Goal: Transaction & Acquisition: Purchase product/service

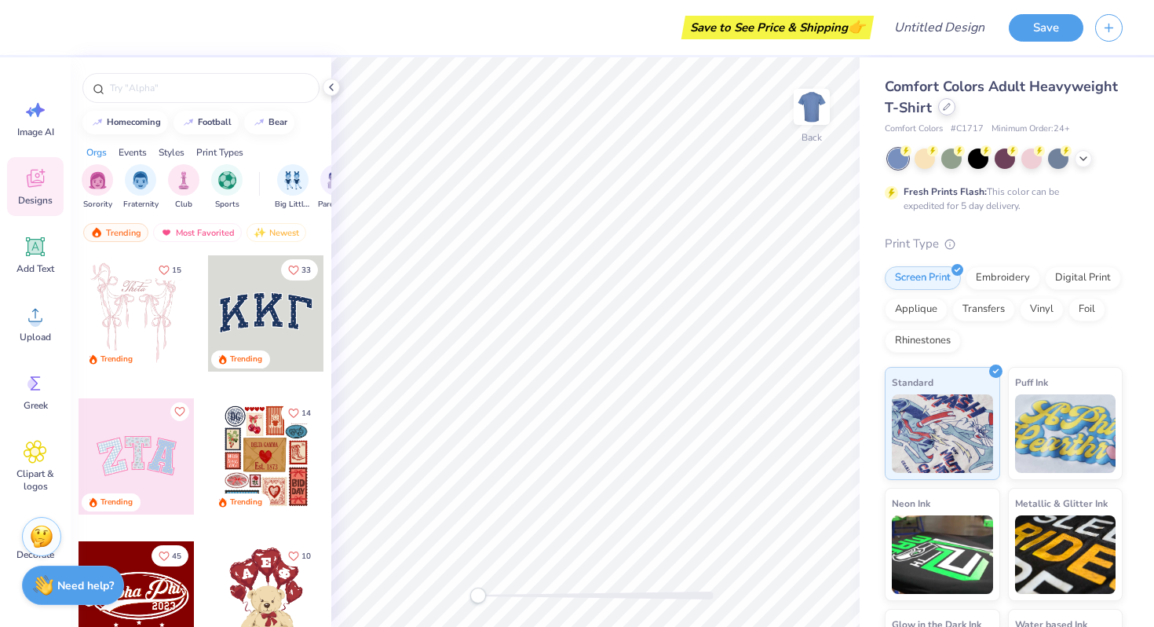
click at [947, 114] on div at bounding box center [946, 106] width 17 height 17
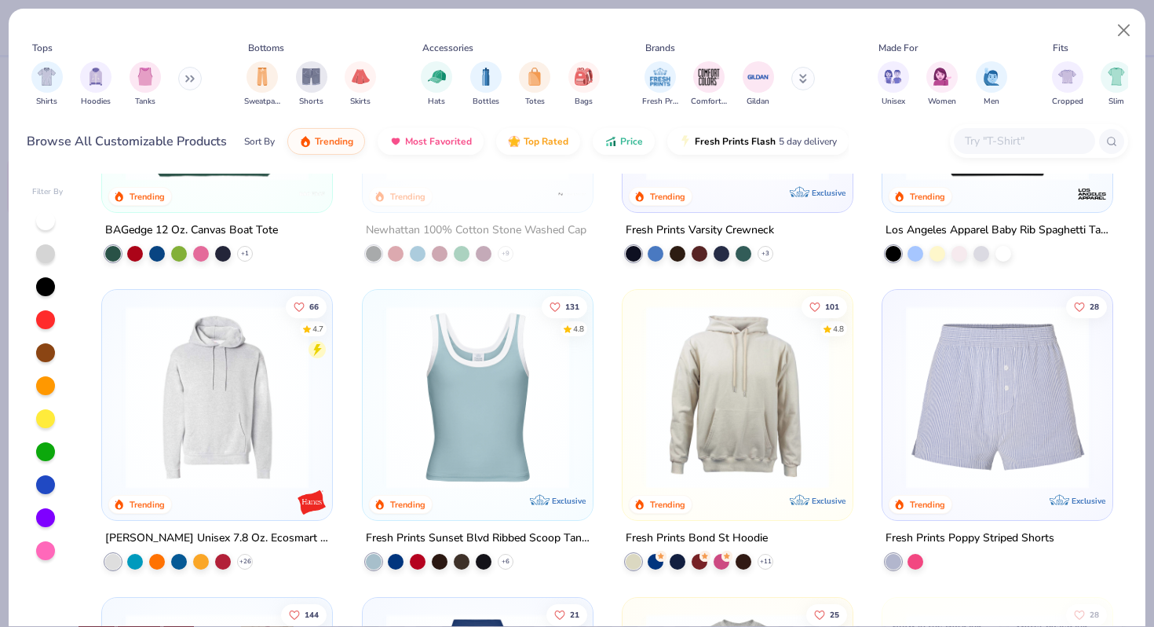
scroll to position [2355, 0]
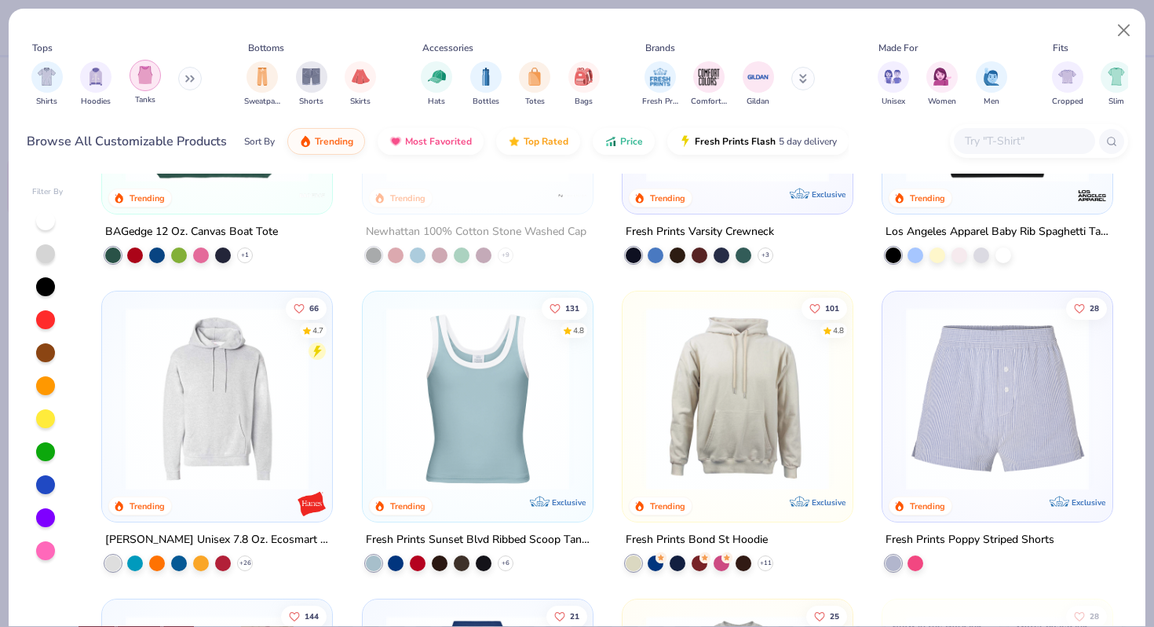
click at [148, 77] on img "filter for Tanks" at bounding box center [145, 75] width 17 height 18
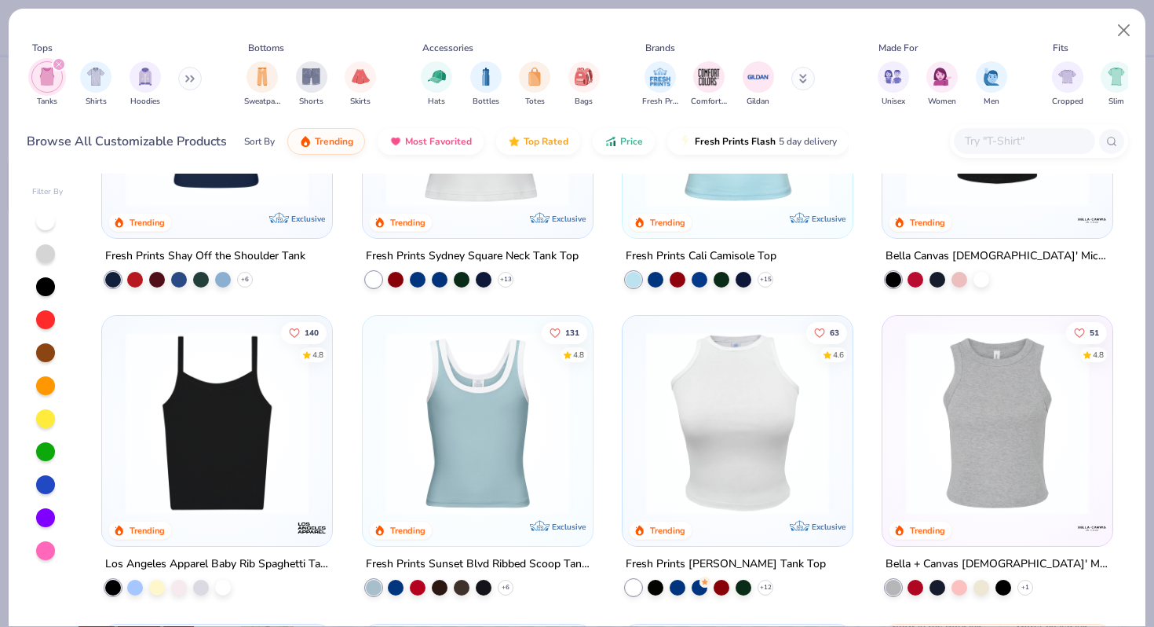
scroll to position [178, 0]
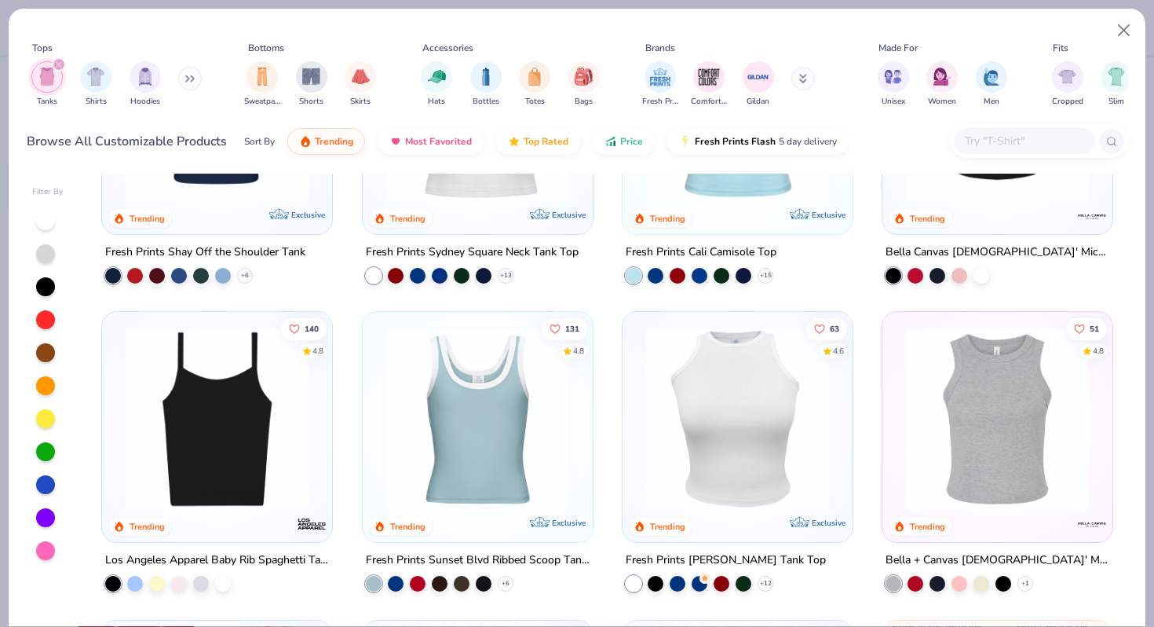
click at [987, 446] on img at bounding box center [997, 418] width 199 height 183
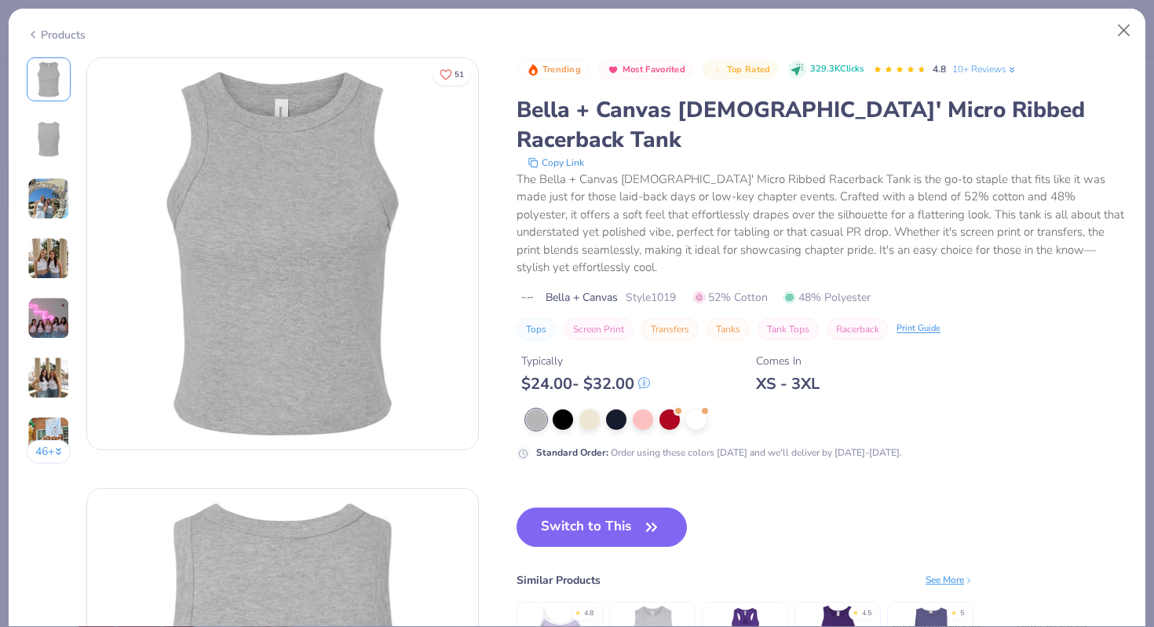
click at [28, 203] on img at bounding box center [48, 198] width 42 height 42
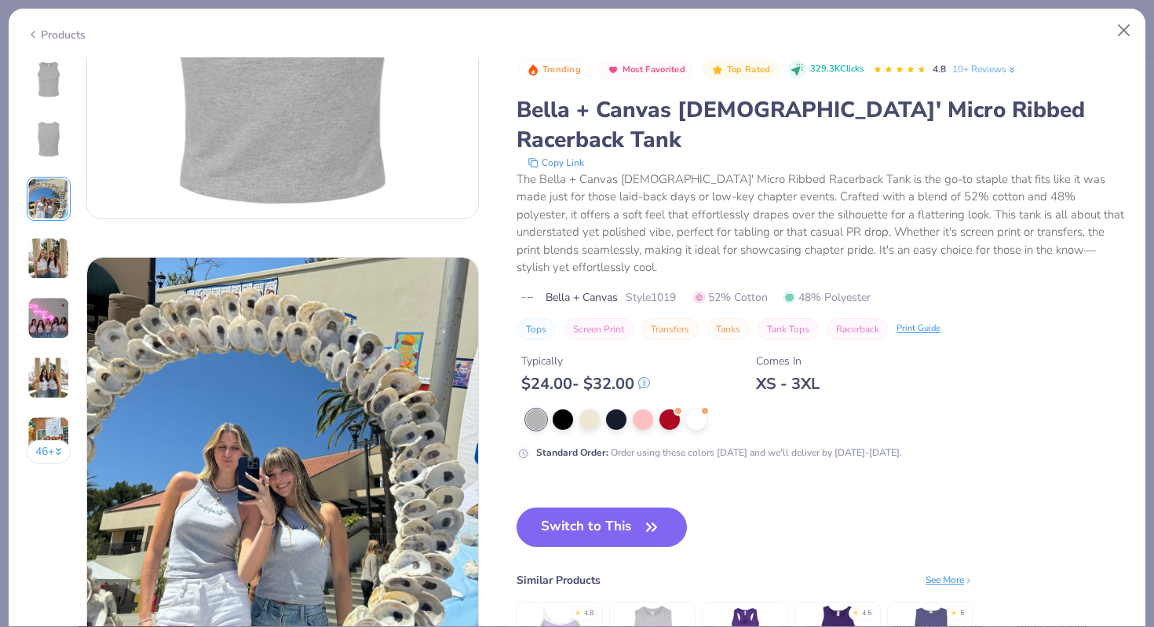
scroll to position [861, 0]
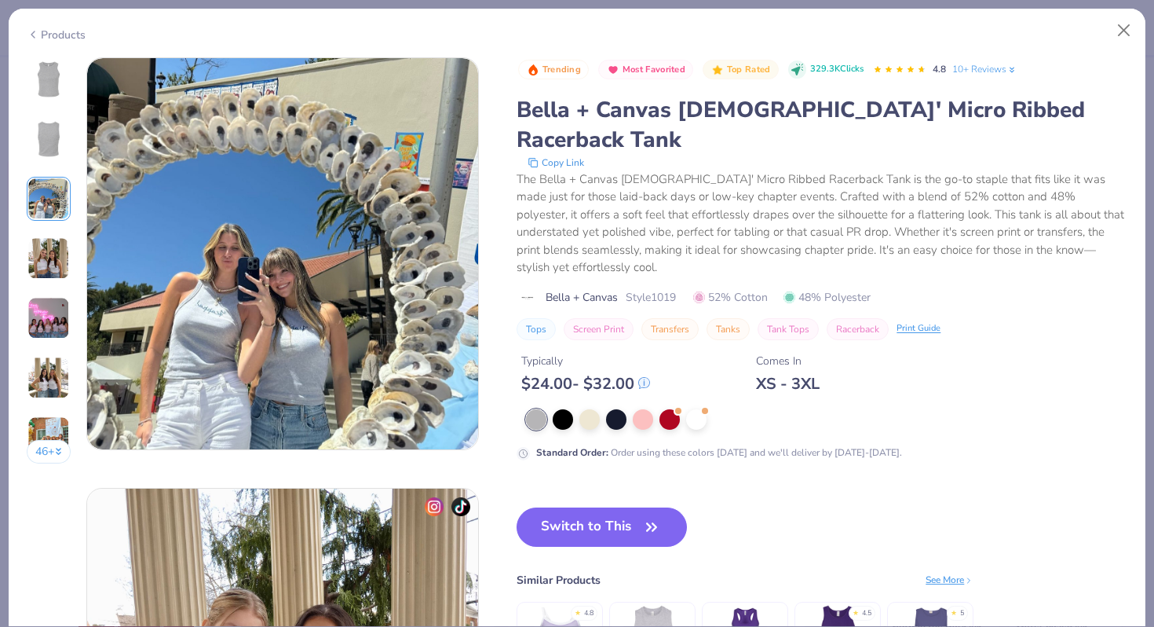
click at [55, 260] on img at bounding box center [48, 258] width 42 height 42
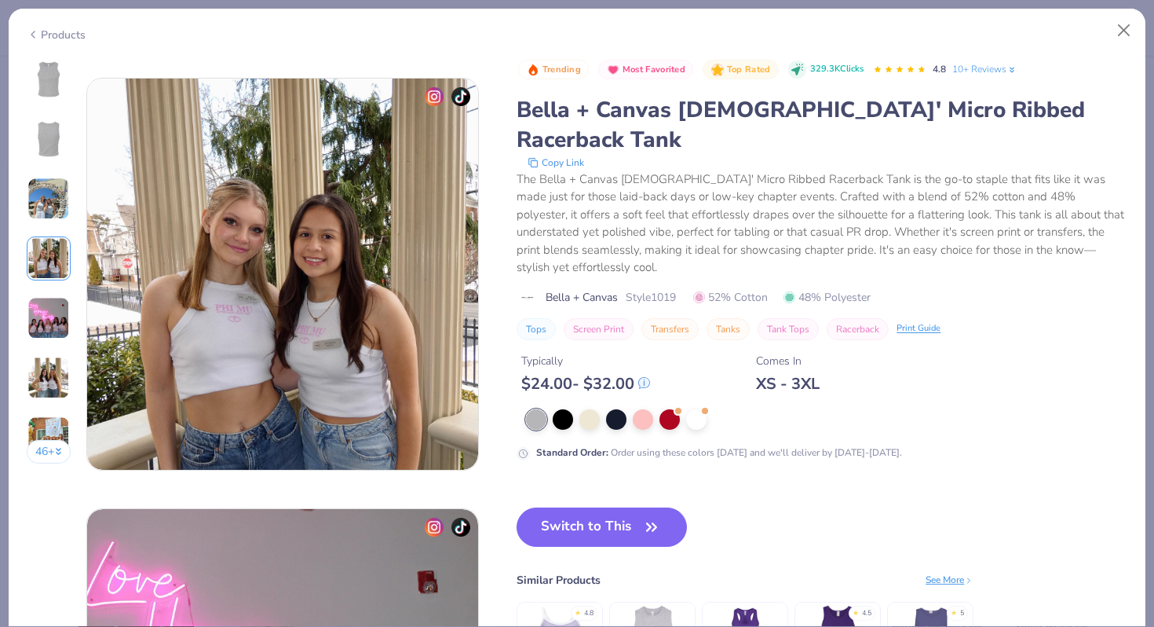
scroll to position [1291, 0]
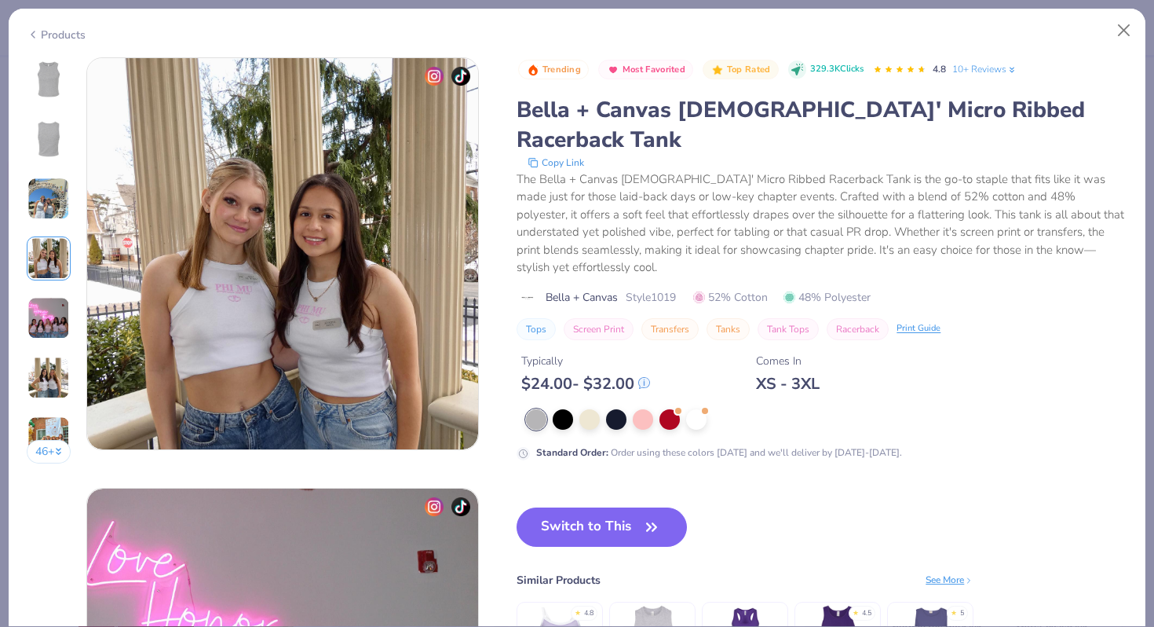
click at [56, 299] on img at bounding box center [48, 318] width 42 height 42
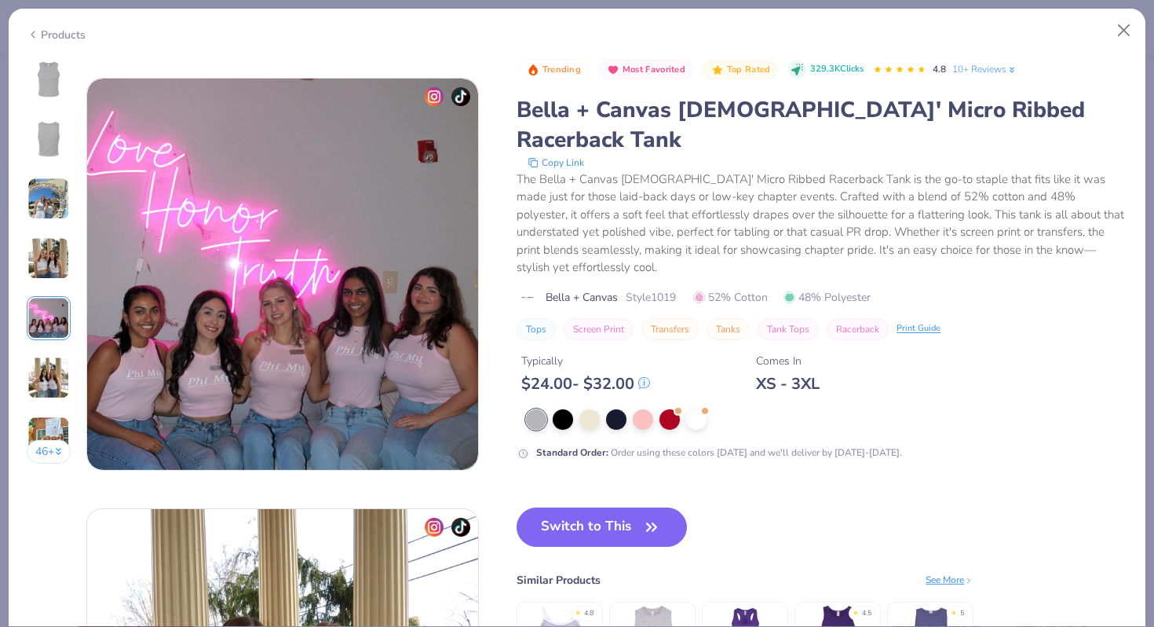
scroll to position [1721, 0]
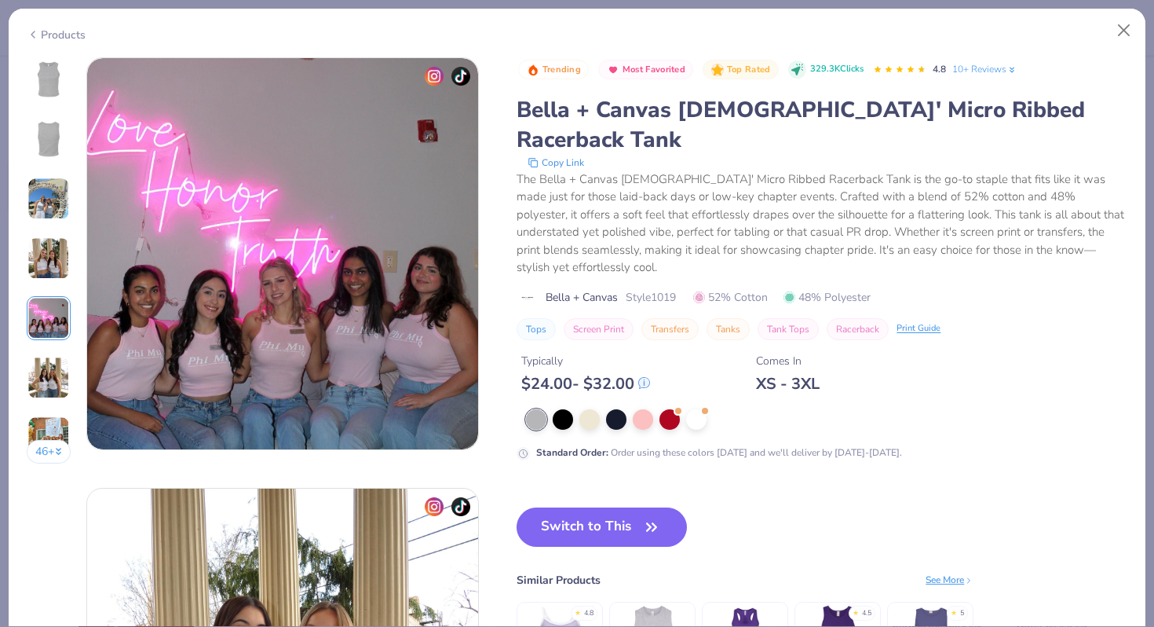
click at [57, 339] on div "46 +" at bounding box center [49, 266] width 45 height 418
click at [52, 361] on img at bounding box center [48, 377] width 42 height 42
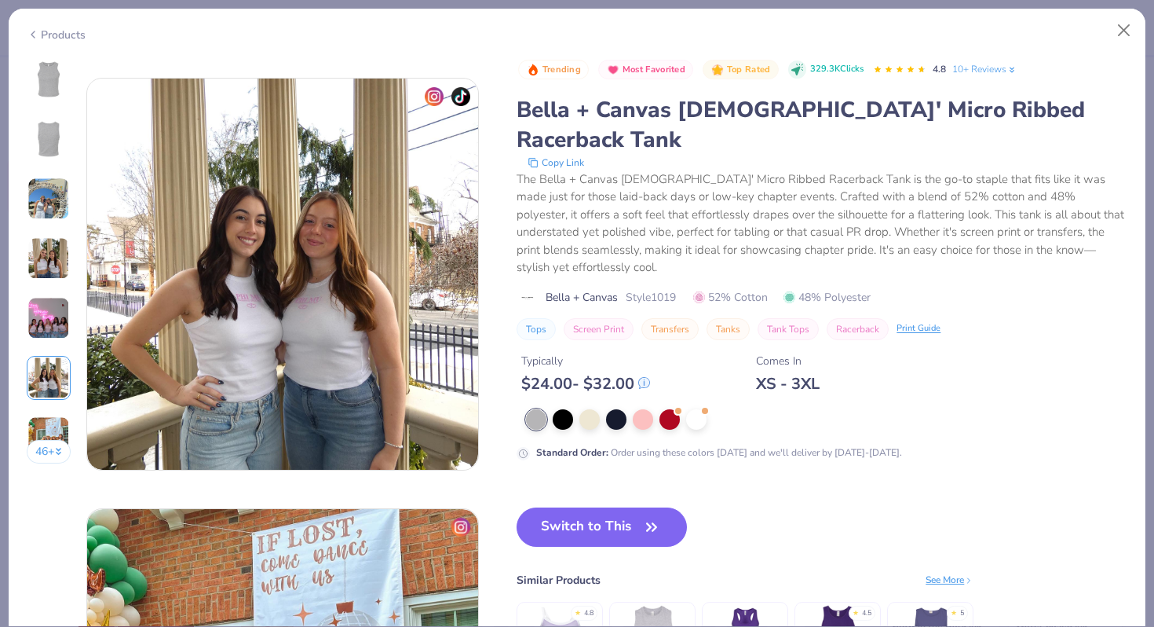
scroll to position [2152, 0]
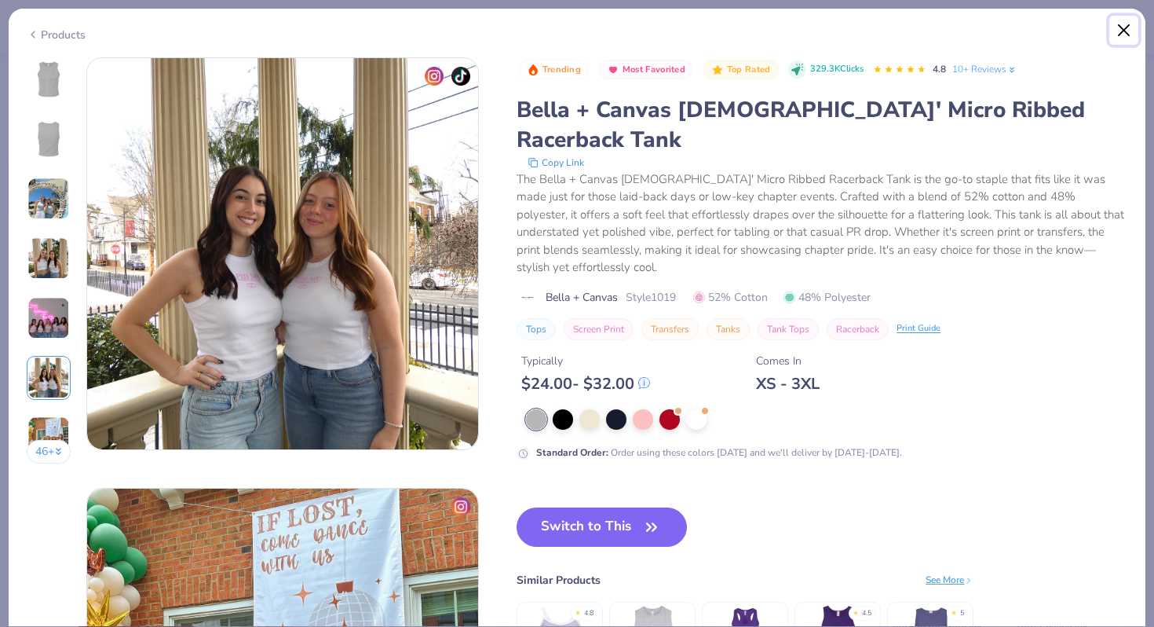
click at [1117, 34] on button "Close" at bounding box center [1125, 31] width 30 height 30
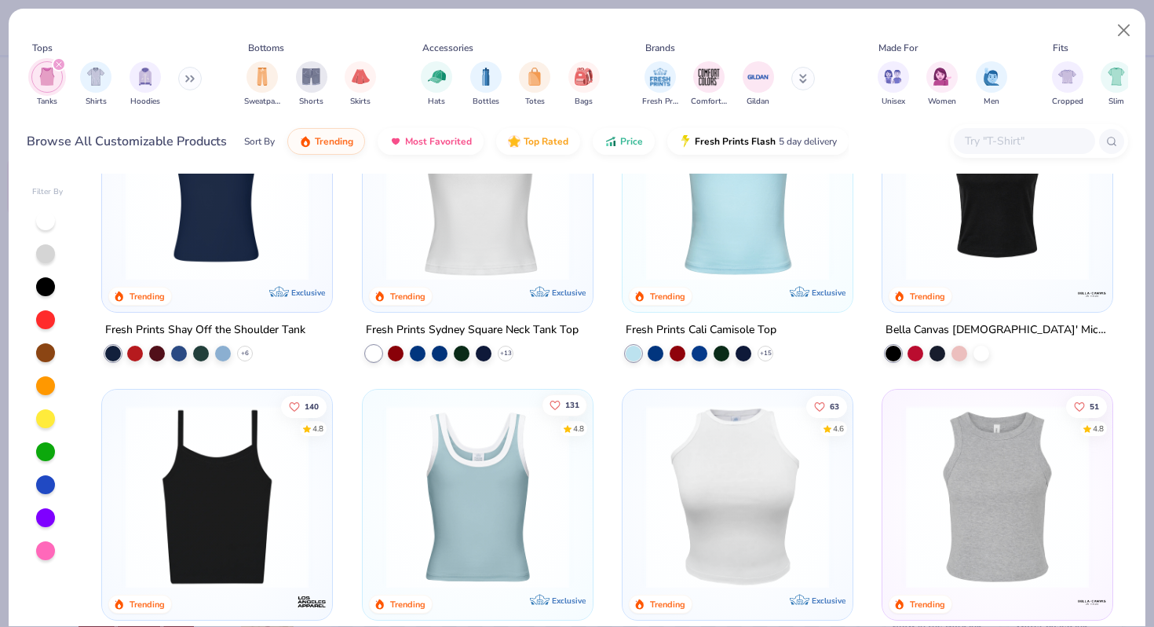
scroll to position [237, 0]
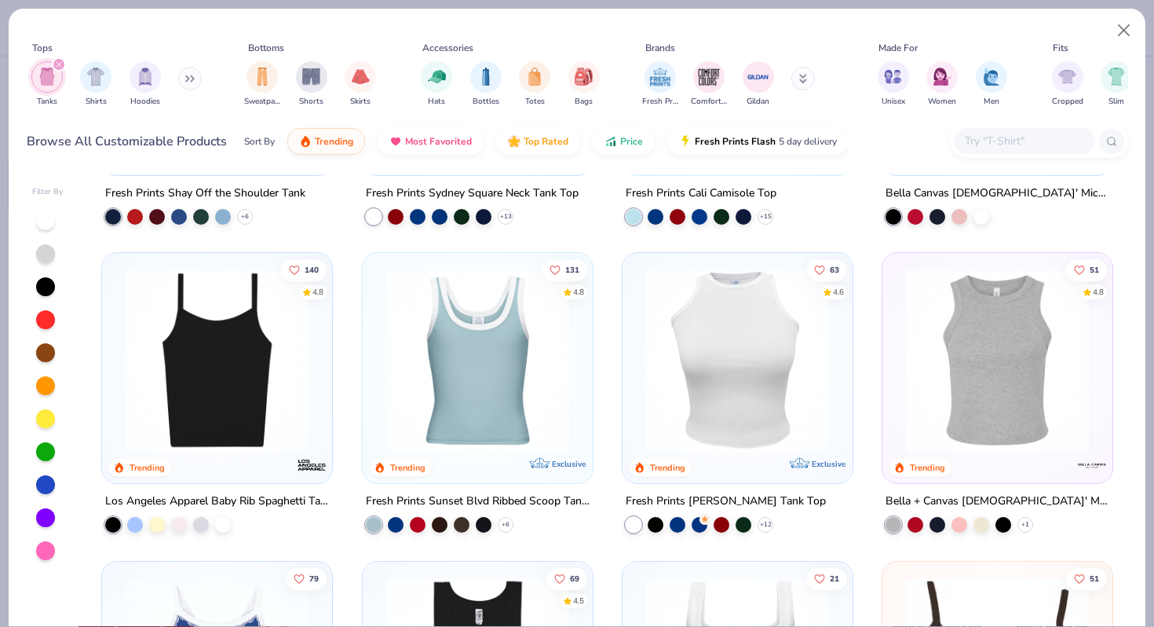
click at [508, 389] on img at bounding box center [477, 360] width 199 height 183
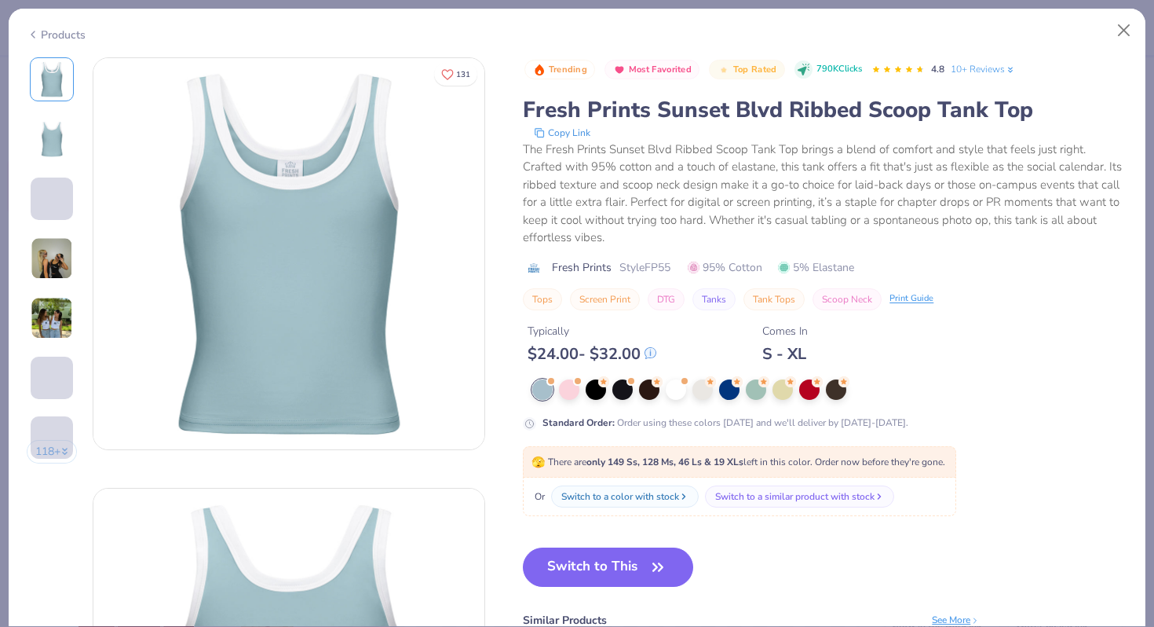
click at [54, 273] on img at bounding box center [52, 258] width 42 height 42
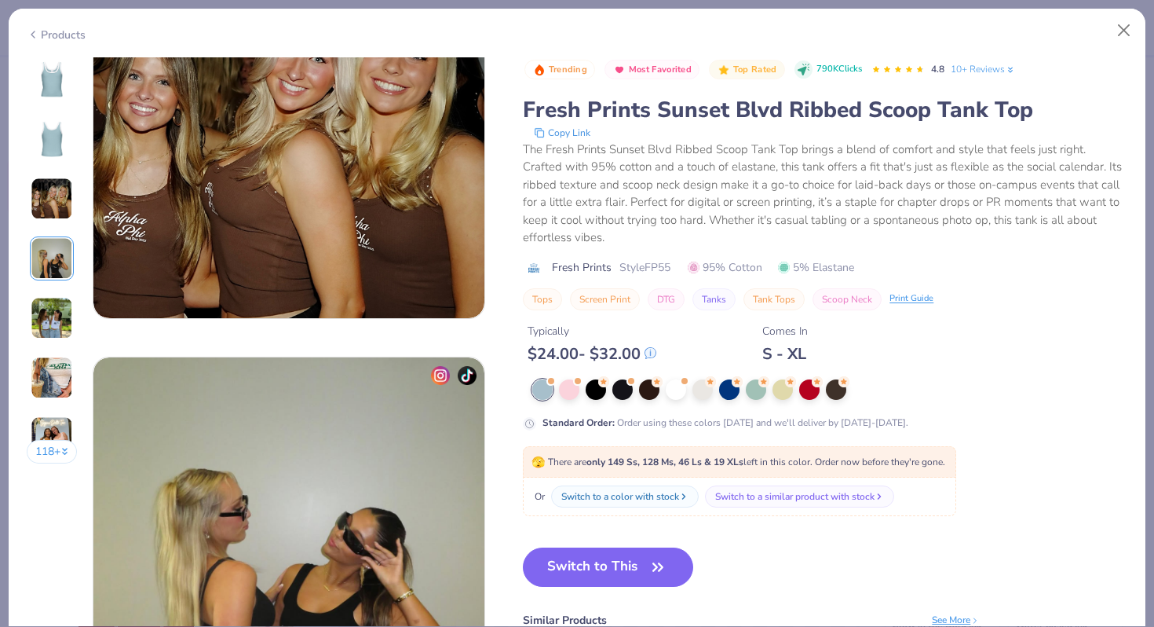
scroll to position [1291, 0]
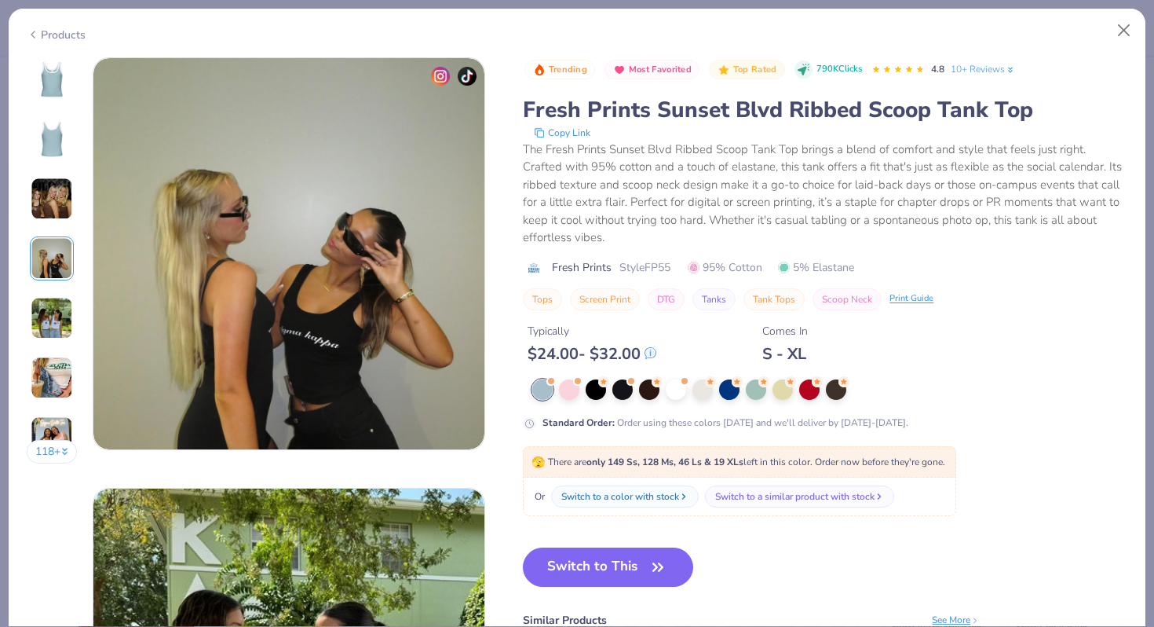
click at [55, 297] on img at bounding box center [52, 318] width 42 height 42
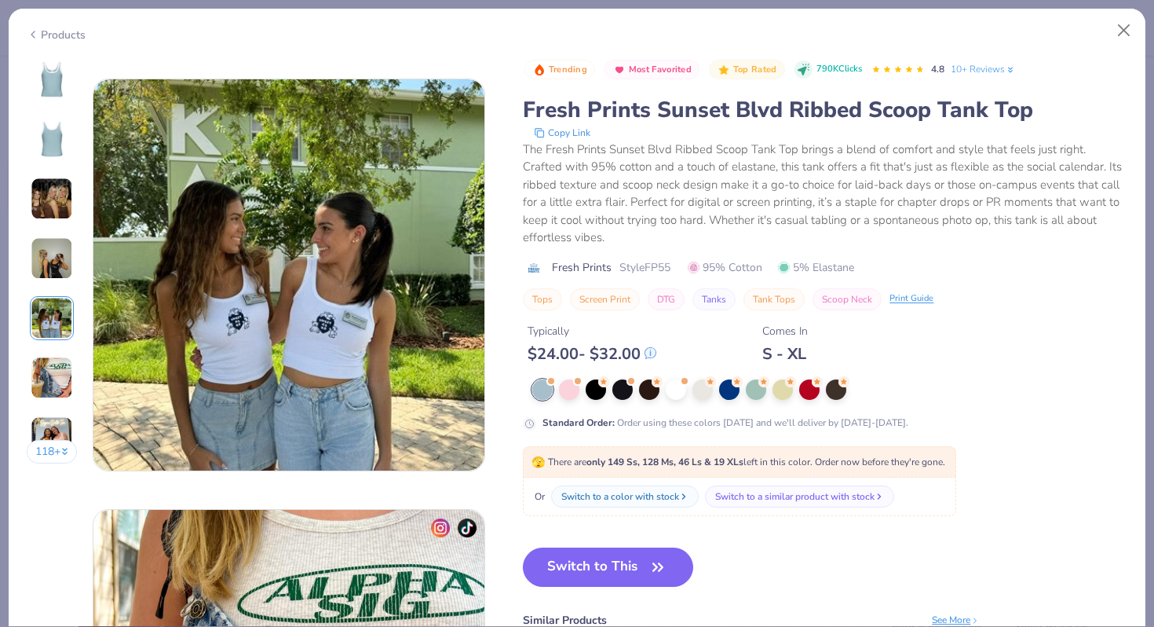
scroll to position [1721, 0]
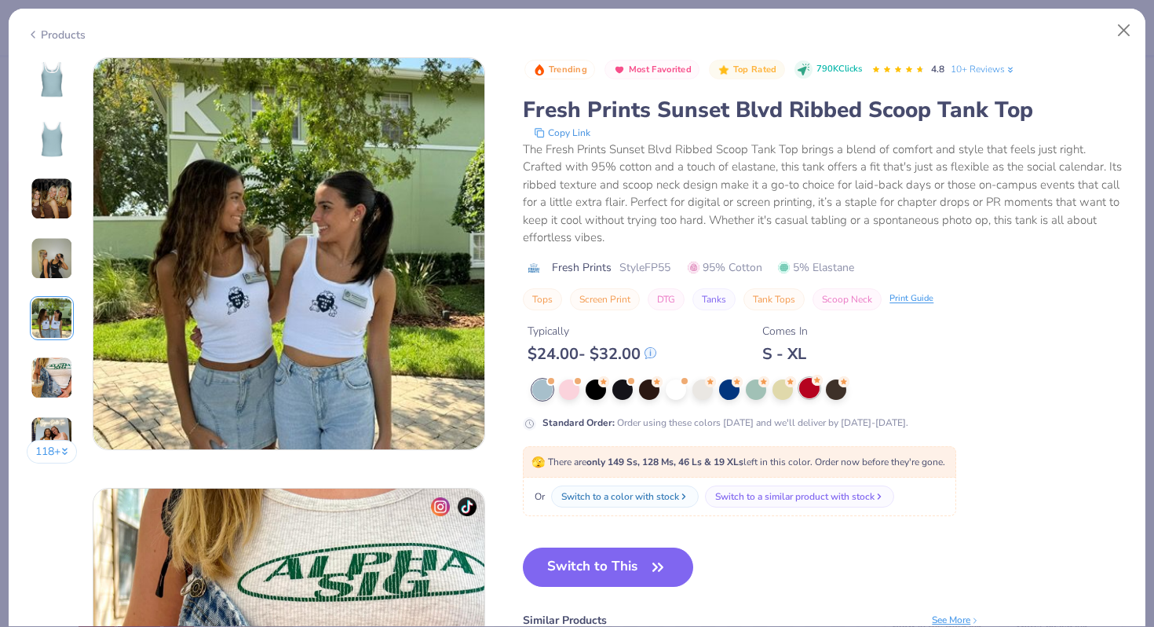
click at [813, 396] on div at bounding box center [809, 388] width 20 height 20
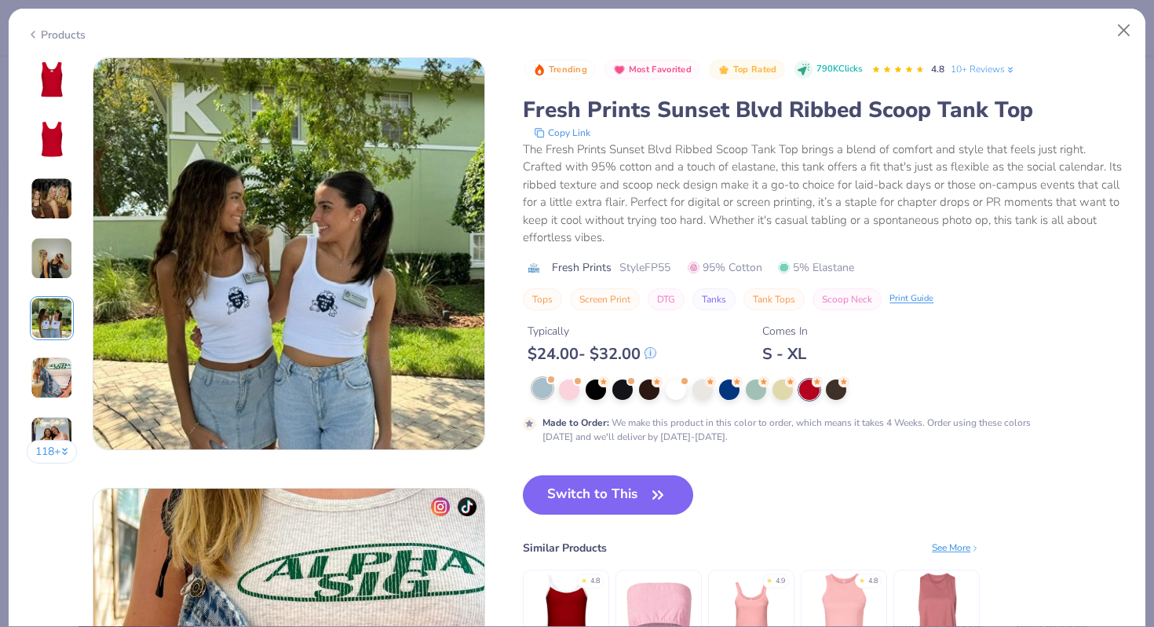
click at [550, 396] on div at bounding box center [542, 388] width 20 height 20
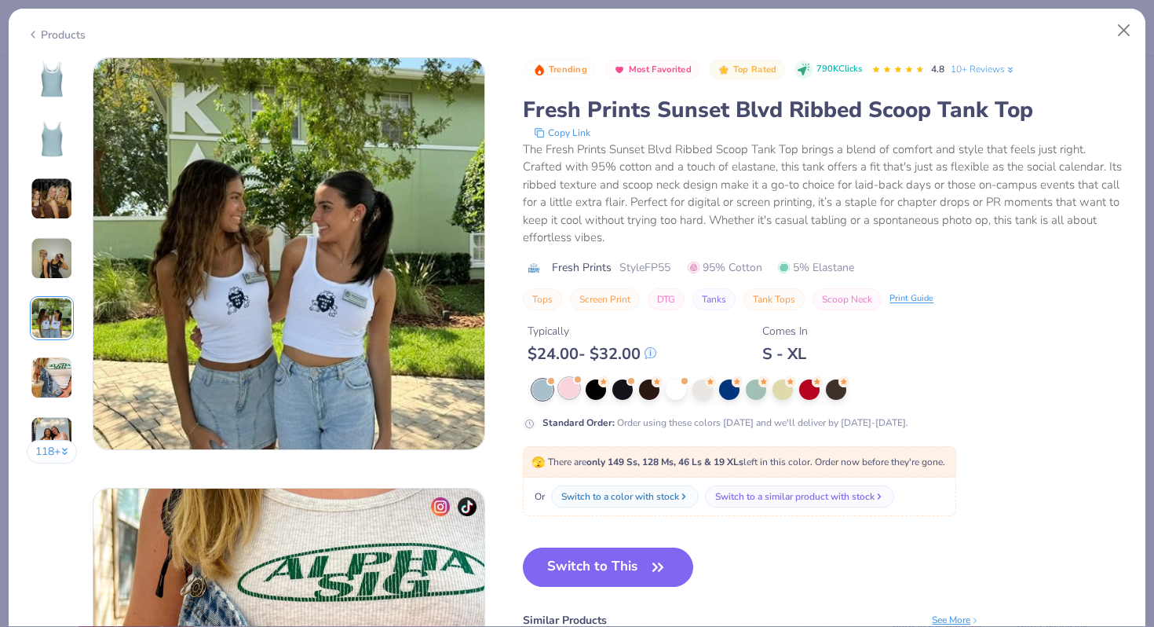
click at [580, 389] on div at bounding box center [569, 388] width 20 height 20
click at [605, 393] on div at bounding box center [596, 388] width 20 height 20
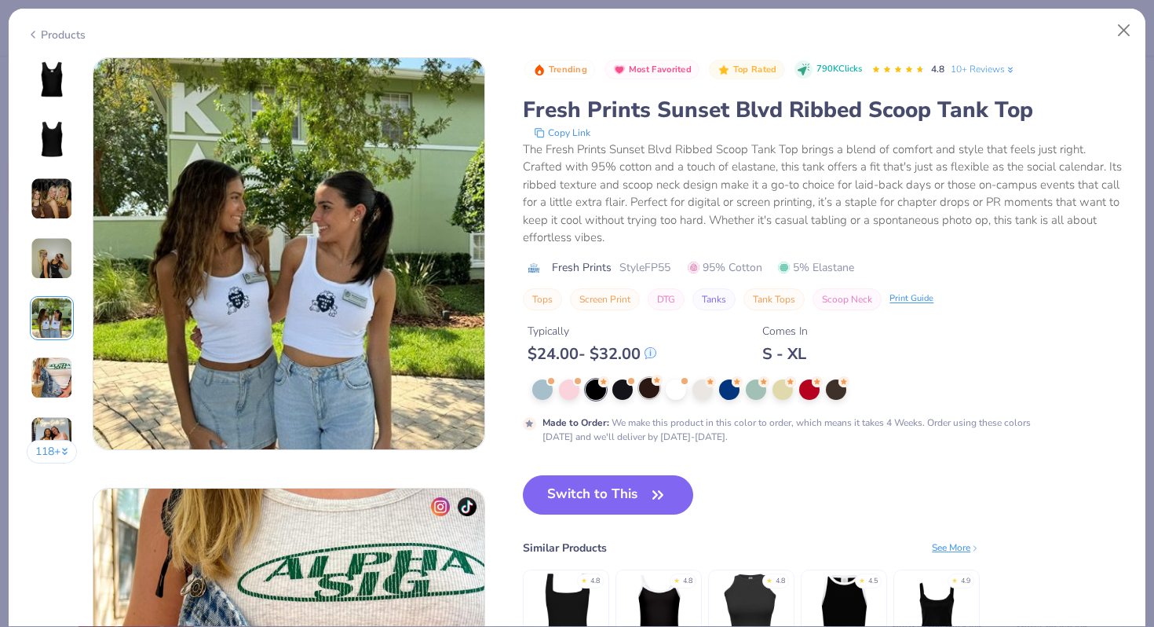
click at [639, 393] on div at bounding box center [649, 388] width 20 height 20
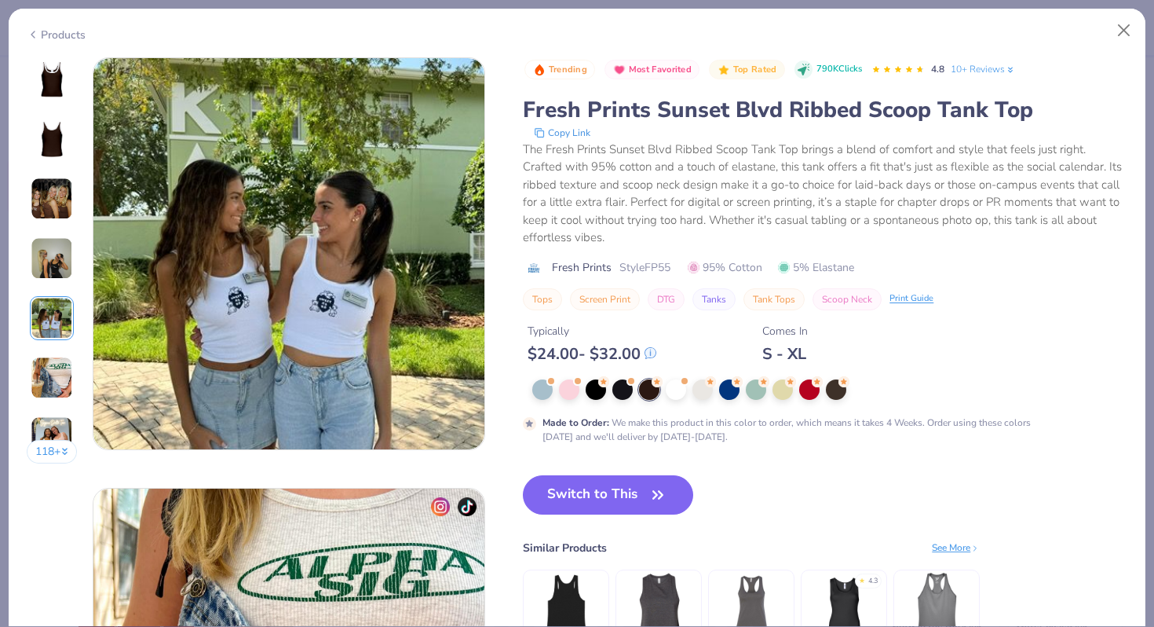
click at [660, 396] on div at bounding box center [649, 389] width 20 height 20
click at [646, 391] on div at bounding box center [649, 389] width 20 height 20
click at [40, 202] on img at bounding box center [52, 198] width 42 height 42
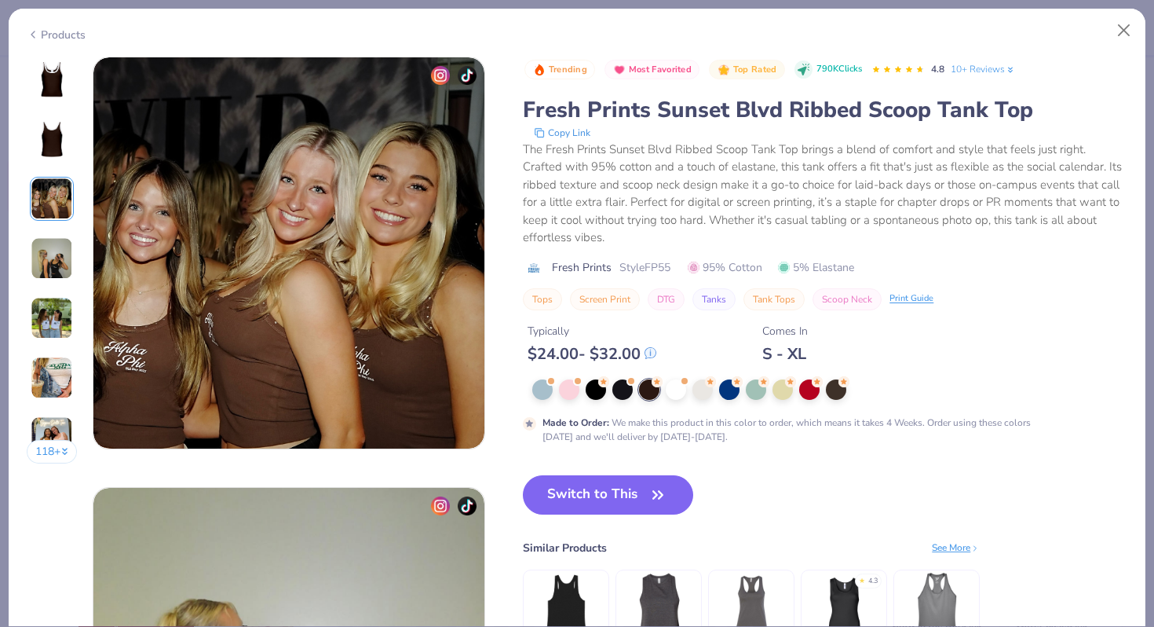
scroll to position [861, 0]
click at [54, 253] on img at bounding box center [52, 258] width 42 height 42
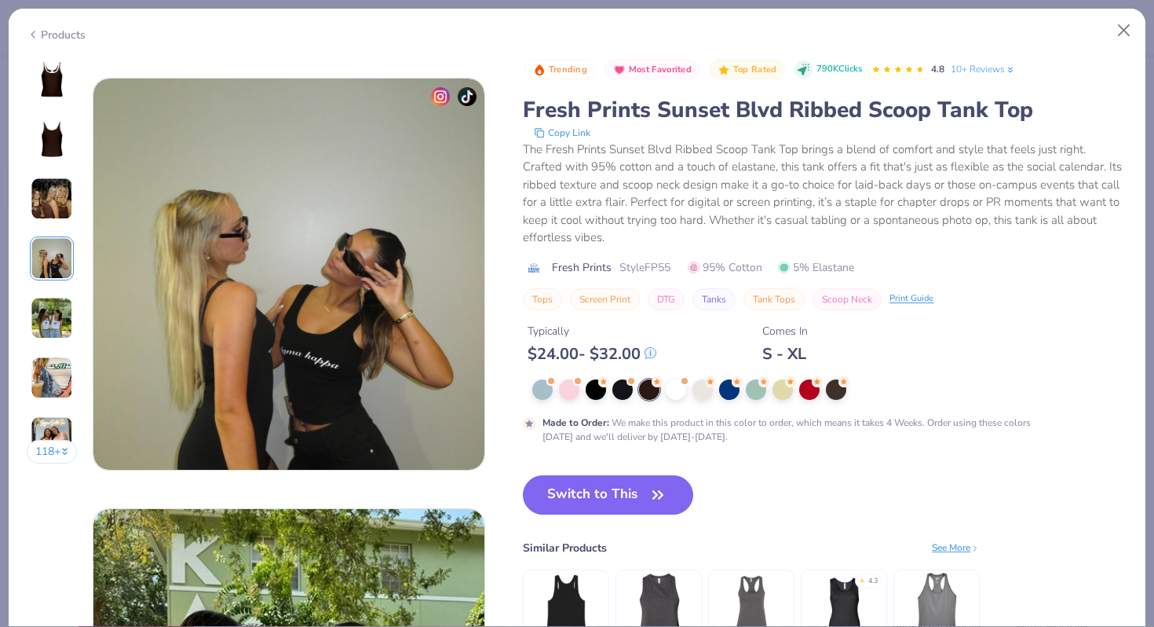
scroll to position [1291, 0]
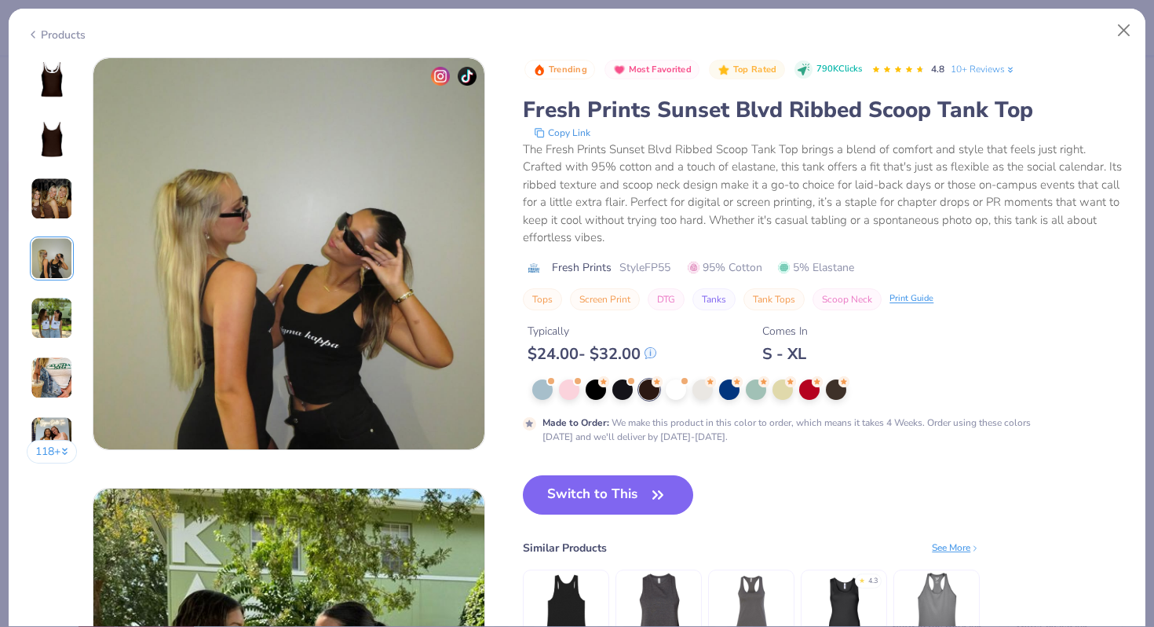
click at [50, 279] on img at bounding box center [52, 258] width 42 height 42
click at [759, 392] on div at bounding box center [756, 388] width 20 height 20
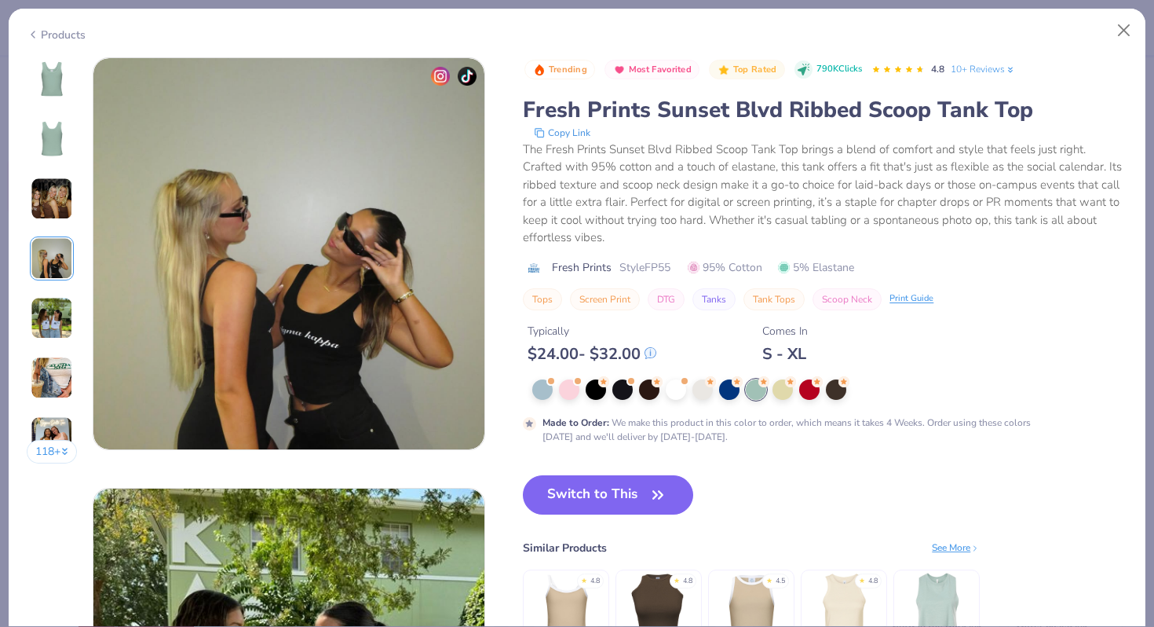
click at [45, 86] on img at bounding box center [52, 79] width 38 height 38
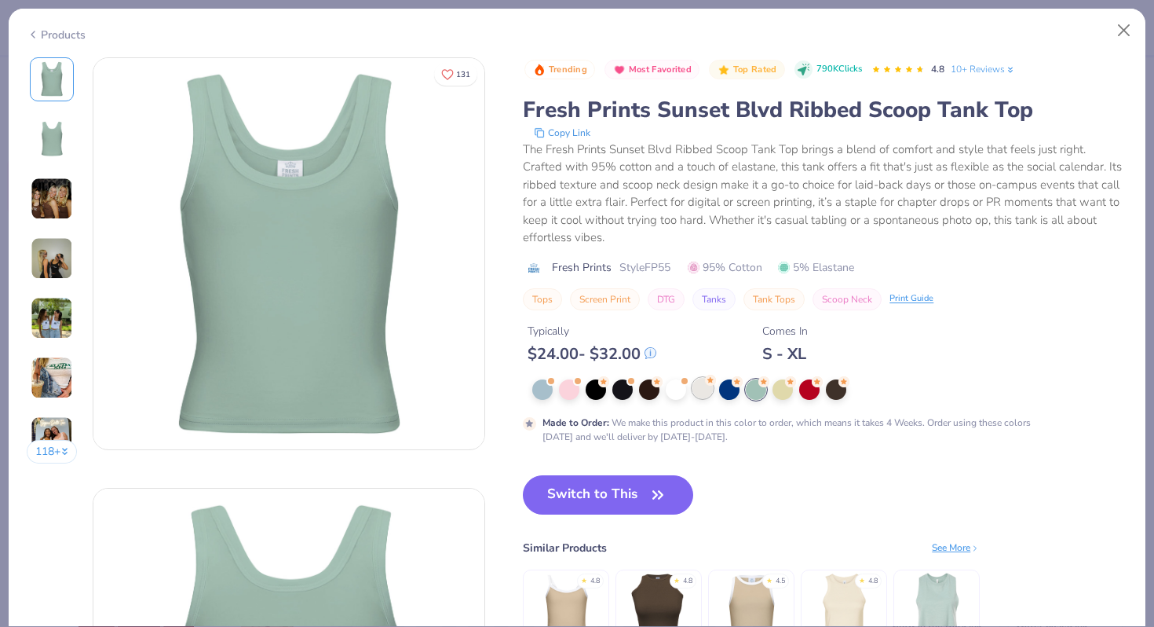
click at [698, 392] on div at bounding box center [703, 388] width 20 height 20
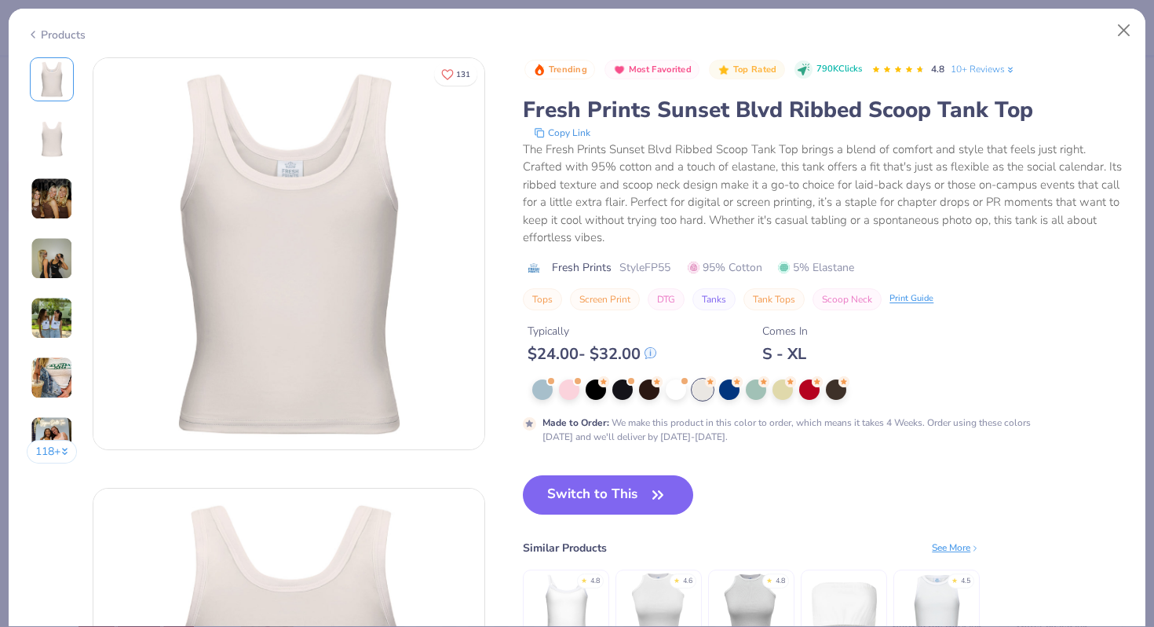
click at [67, 178] on img at bounding box center [52, 198] width 42 height 42
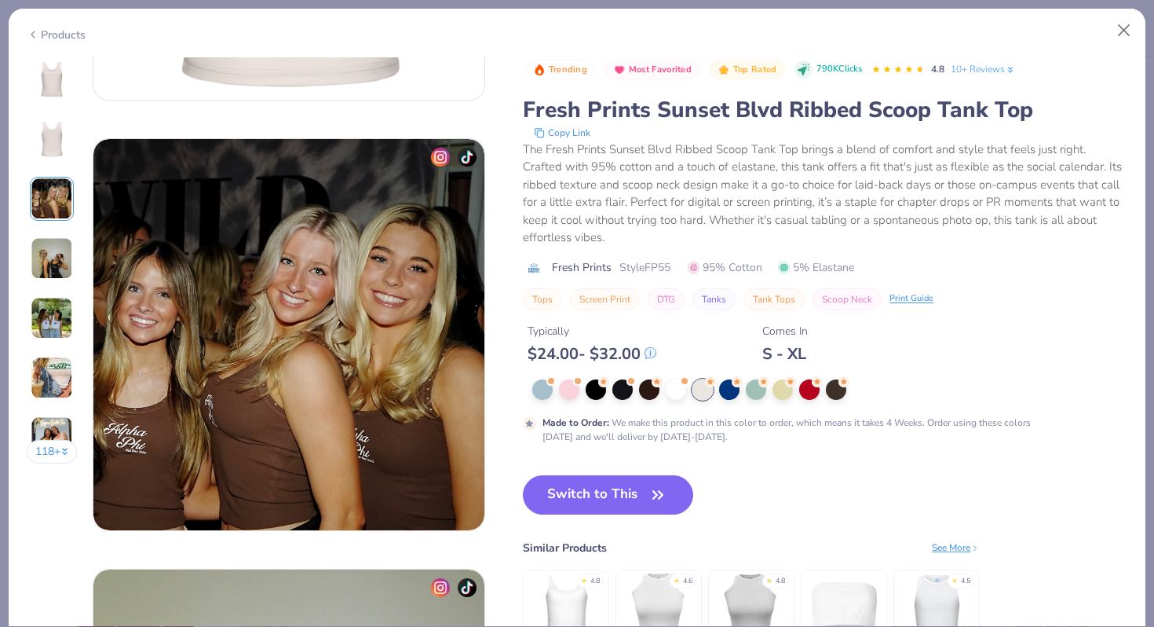
click at [53, 155] on img at bounding box center [52, 139] width 38 height 38
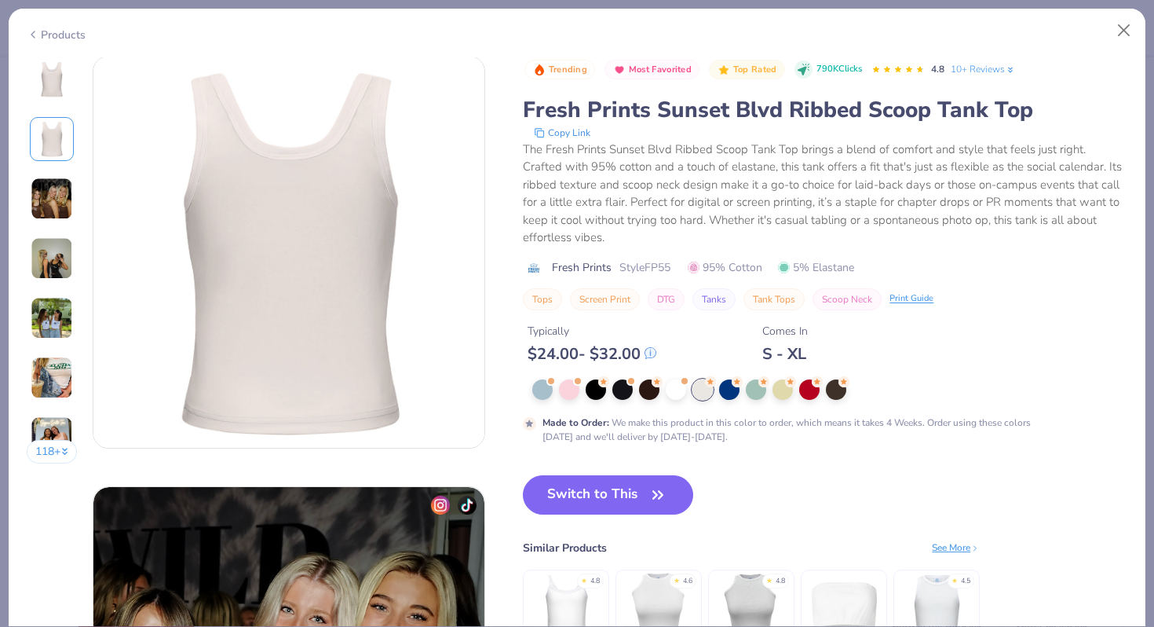
scroll to position [430, 0]
click at [782, 388] on div at bounding box center [783, 388] width 20 height 20
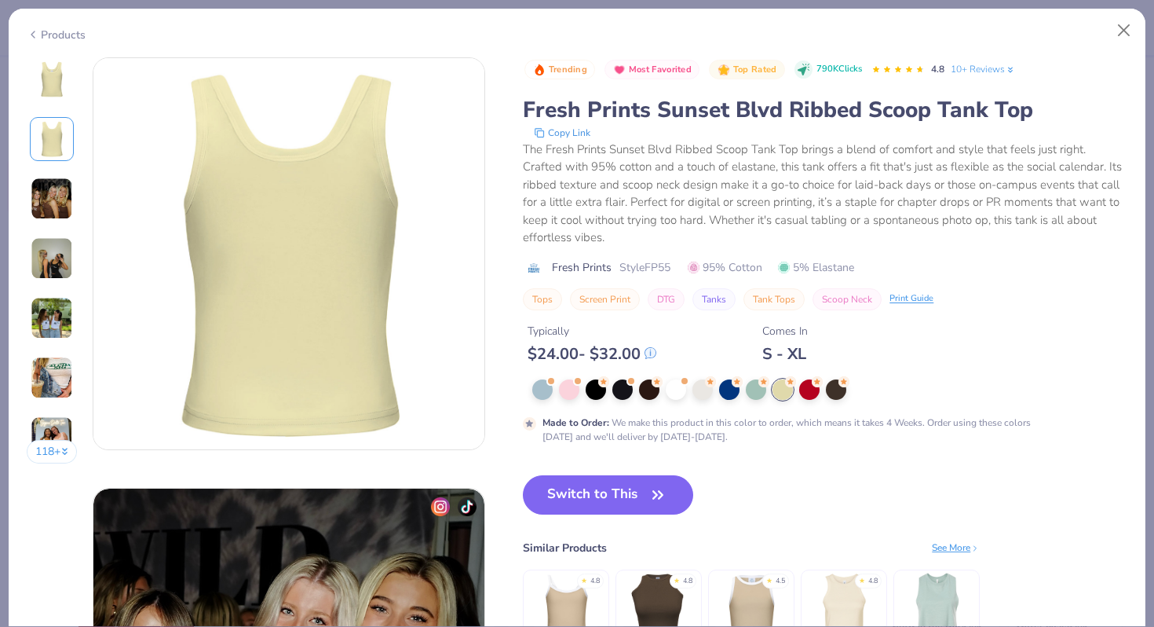
click at [59, 94] on img at bounding box center [52, 79] width 38 height 38
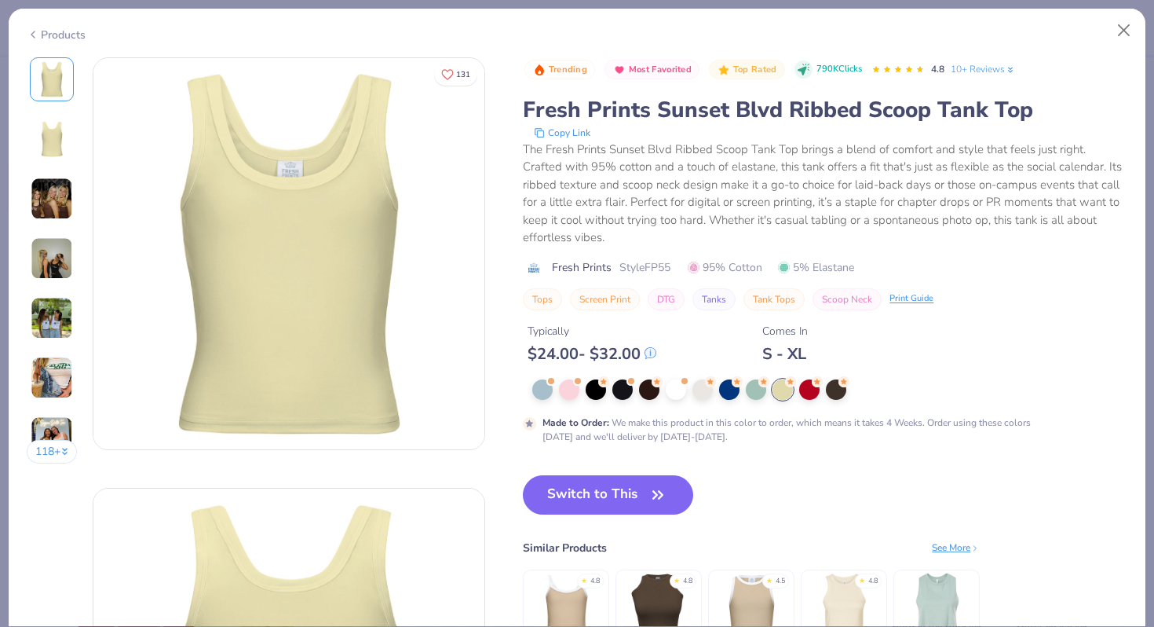
click at [42, 137] on img at bounding box center [52, 139] width 38 height 38
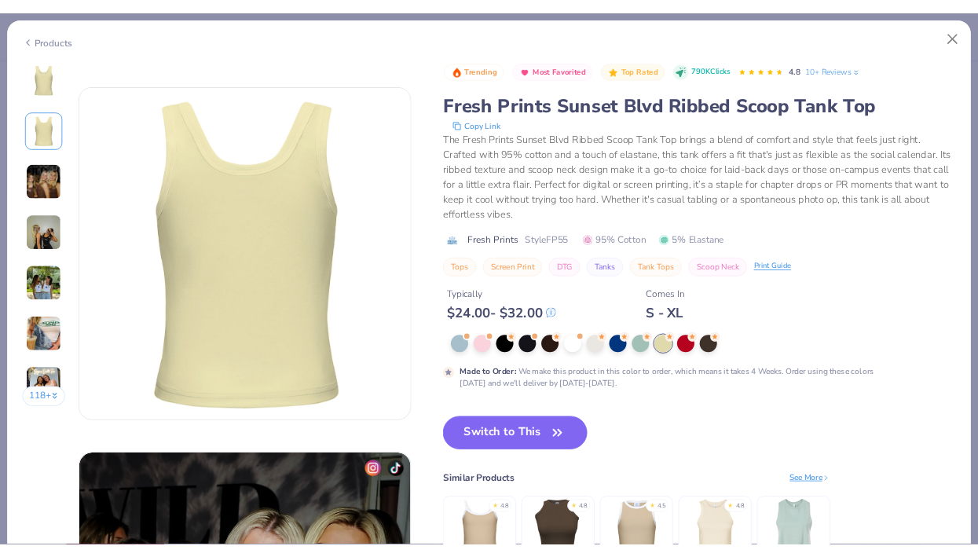
scroll to position [430, 0]
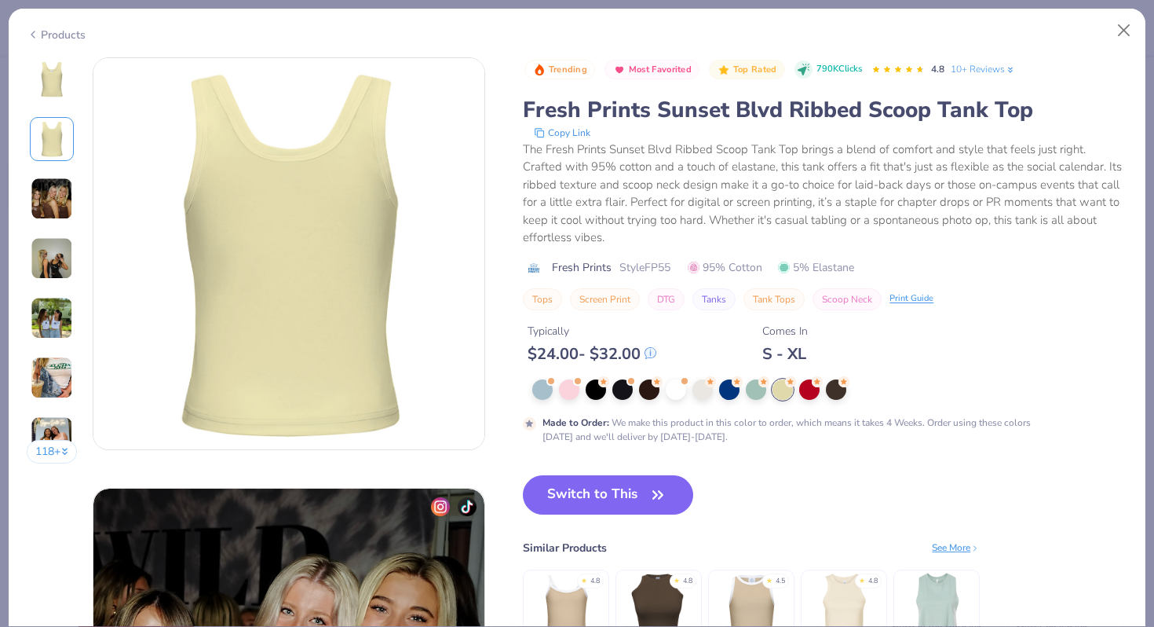
click at [842, 411] on div "Made to Order : We make this product in this color to order, which means it tak…" at bounding box center [825, 411] width 605 height 64
click at [842, 401] on div "Made to Order : We make this product in this color to order, which means it tak…" at bounding box center [825, 411] width 605 height 64
click at [839, 393] on div at bounding box center [836, 388] width 20 height 20
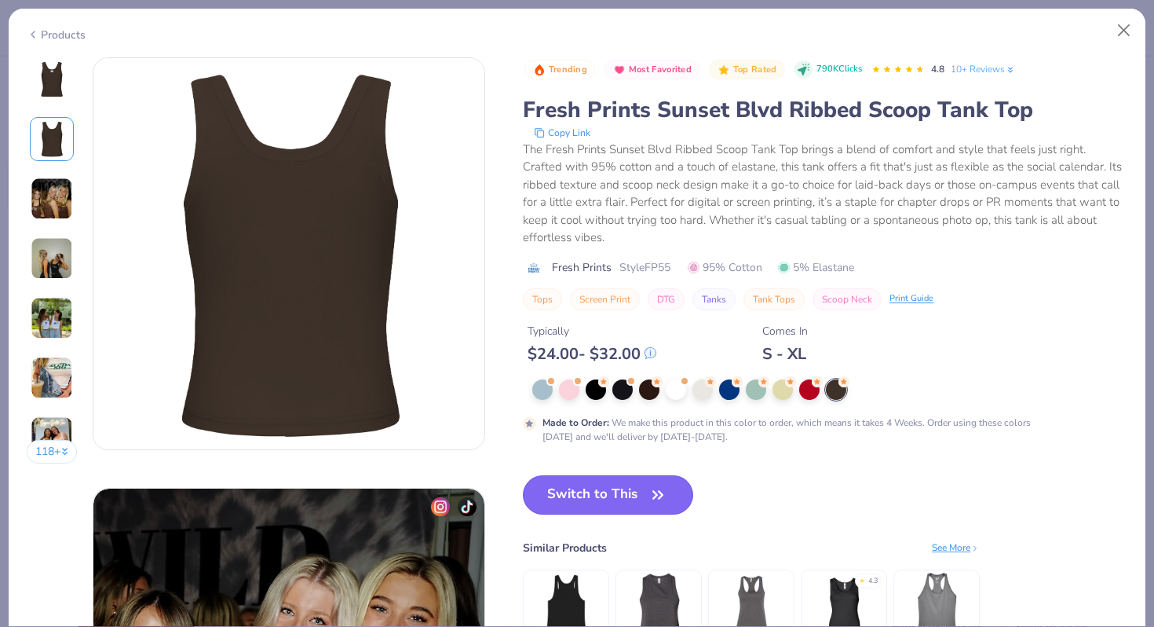
click at [638, 477] on button "Switch to This" at bounding box center [608, 494] width 170 height 39
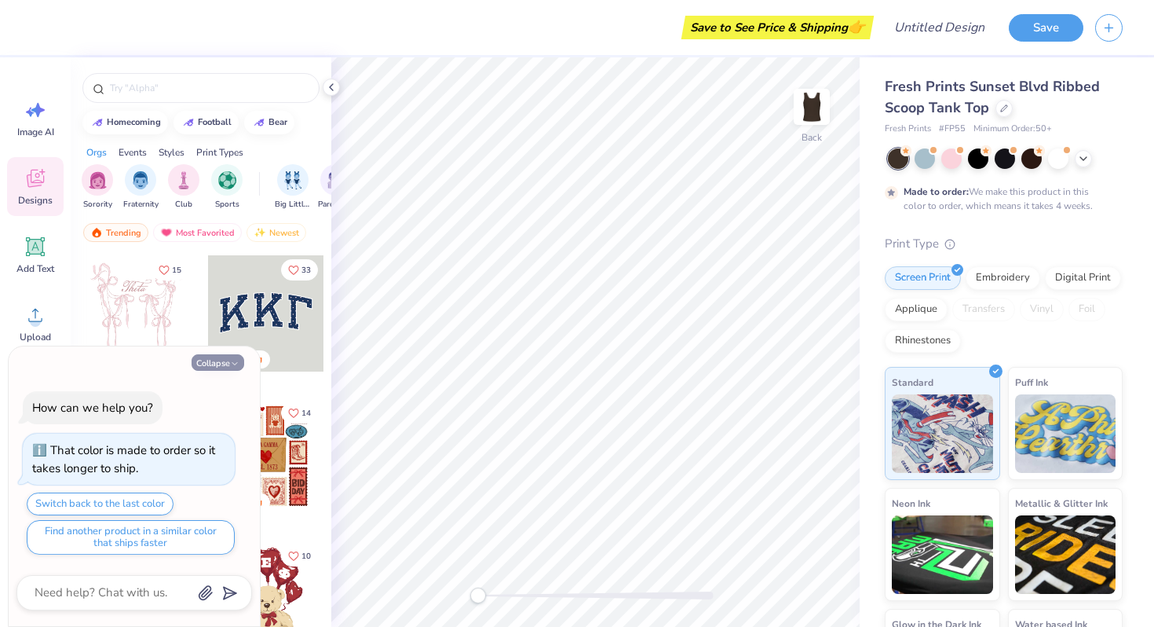
click at [235, 364] on polyline "button" at bounding box center [234, 363] width 5 height 2
type textarea "x"
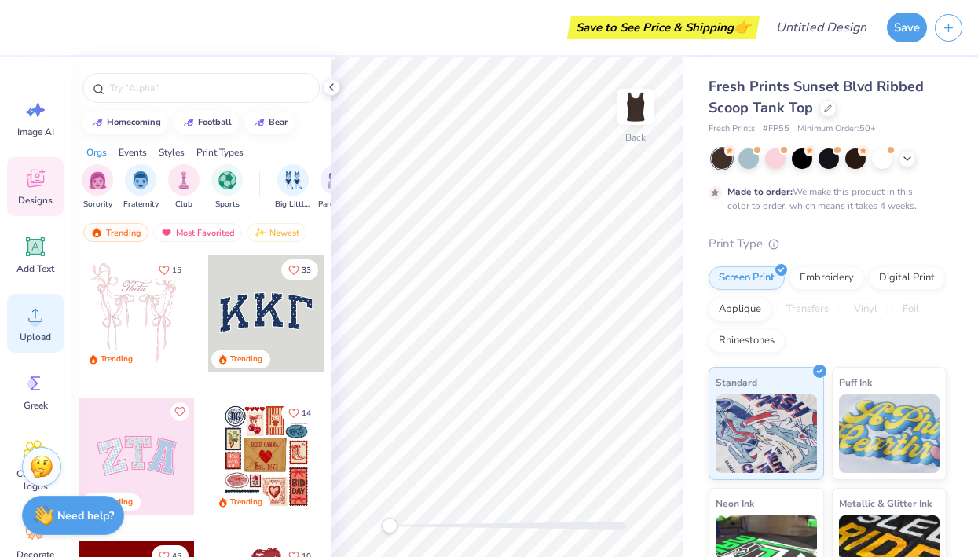
click at [35, 324] on circle at bounding box center [35, 321] width 11 height 11
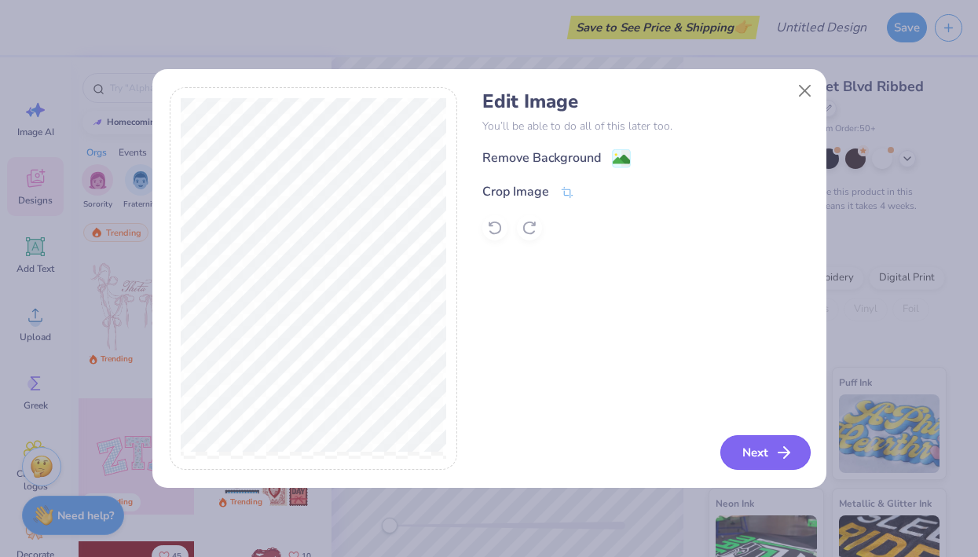
click at [748, 447] on button "Next" at bounding box center [765, 452] width 90 height 35
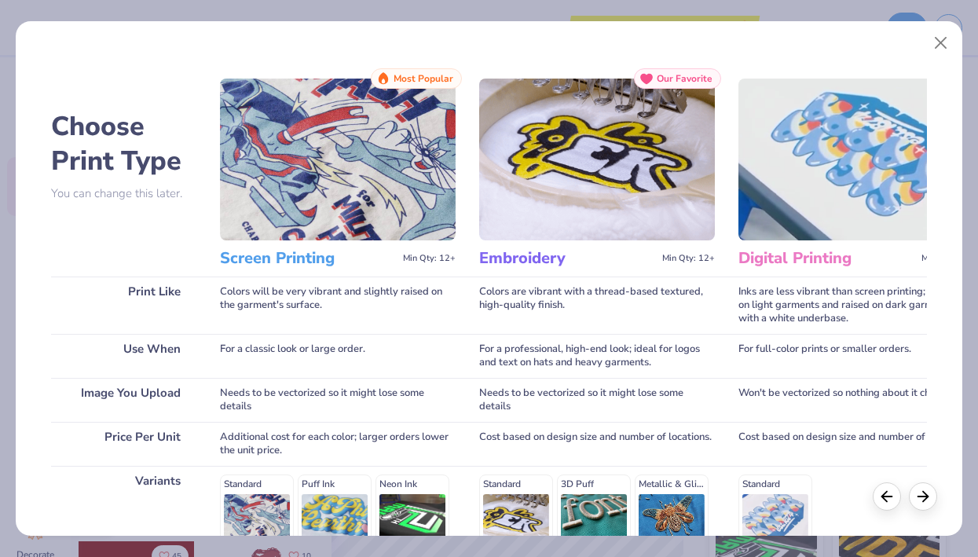
click at [576, 177] on img at bounding box center [597, 160] width 236 height 162
click at [527, 253] on h3 "Embroidery" at bounding box center [567, 258] width 177 height 20
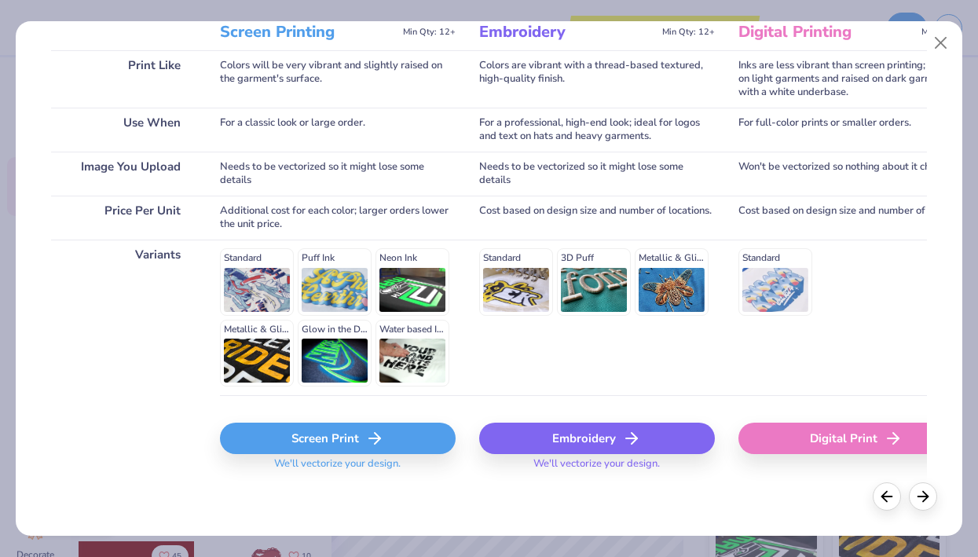
click at [604, 434] on div "Embroidery" at bounding box center [597, 437] width 236 height 31
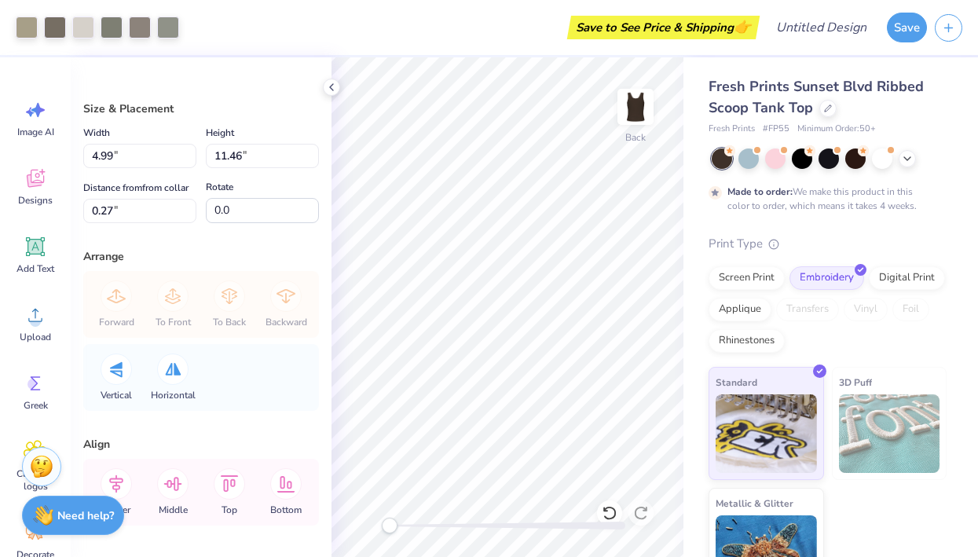
type input "3.05"
type input "6.99"
type input "4.74"
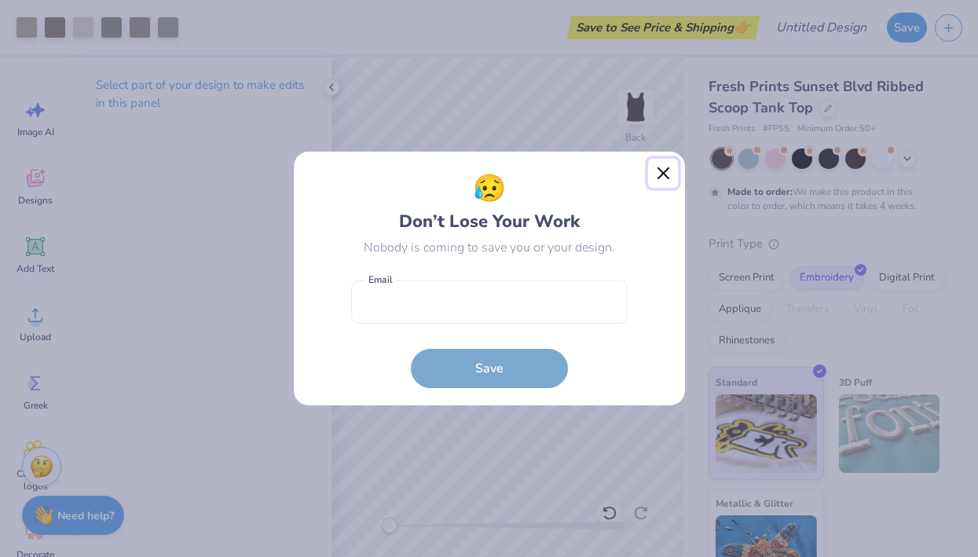
click at [666, 181] on button "Close" at bounding box center [663, 174] width 30 height 30
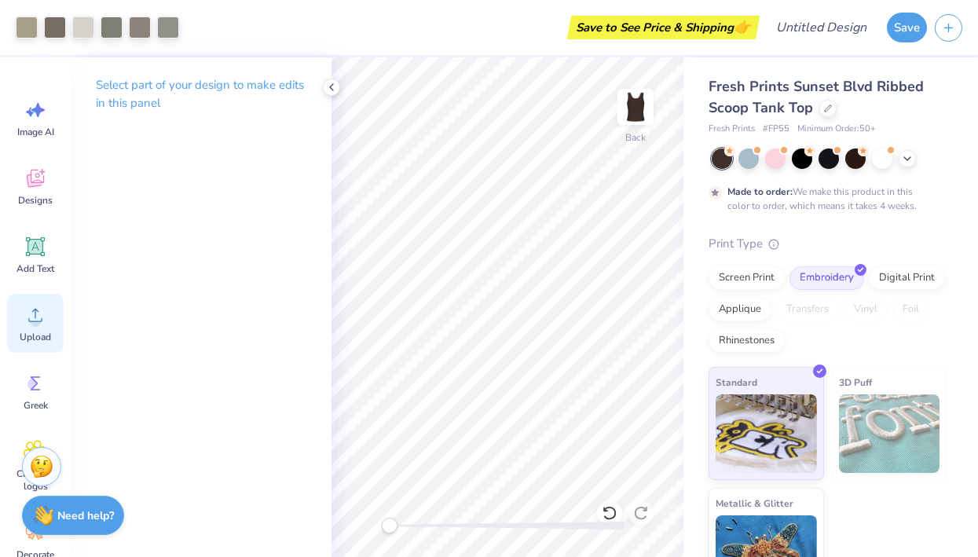
click at [40, 324] on icon at bounding box center [36, 315] width 24 height 24
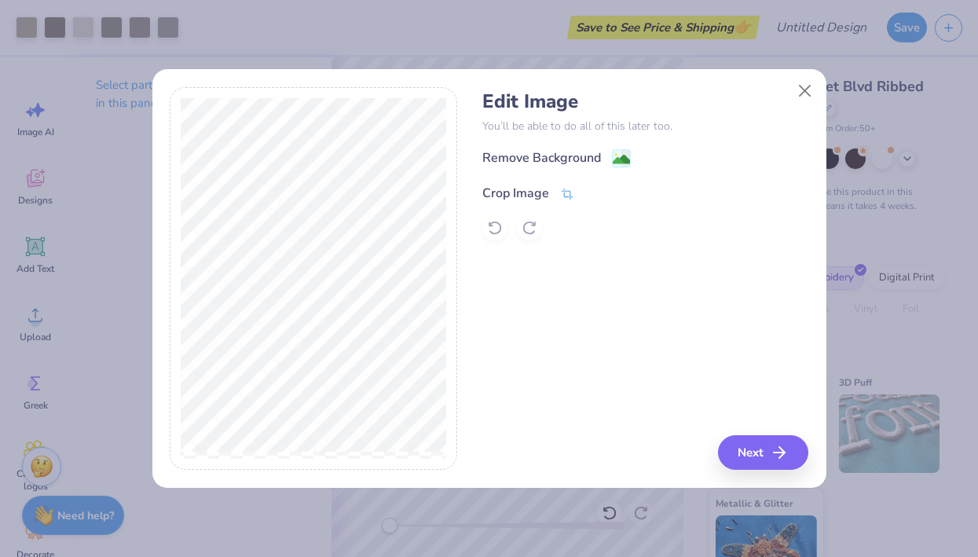
click at [557, 186] on div "Crop Image" at bounding box center [528, 193] width 92 height 19
click at [582, 186] on div "Crop Image" at bounding box center [553, 191] width 142 height 19
click at [587, 188] on button at bounding box center [593, 191] width 16 height 16
click at [616, 165] on image at bounding box center [620, 160] width 17 height 17
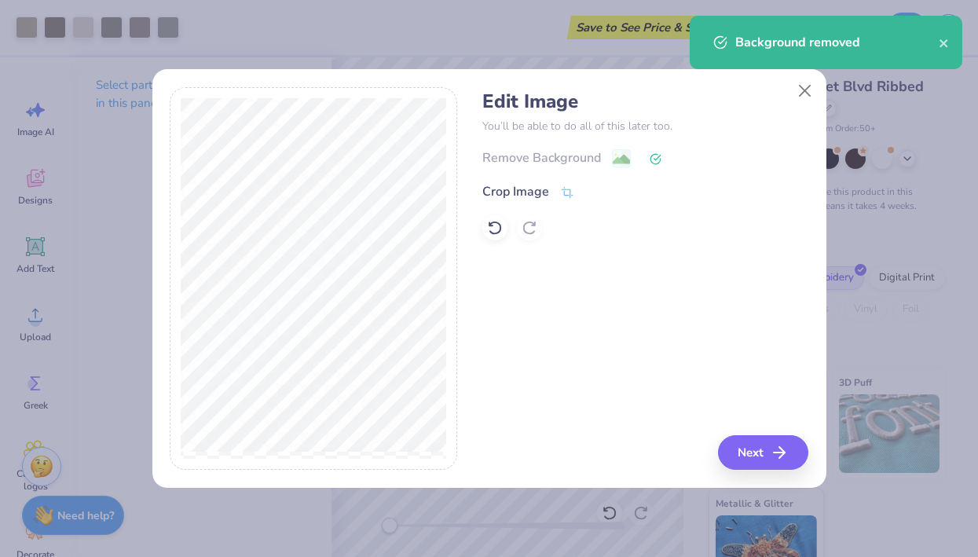
click at [747, 486] on div "Edit Image You’ll be able to do all of this later too. Remove Background Crop I…" at bounding box center [489, 287] width 674 height 400
click at [747, 463] on button "Next" at bounding box center [765, 452] width 90 height 35
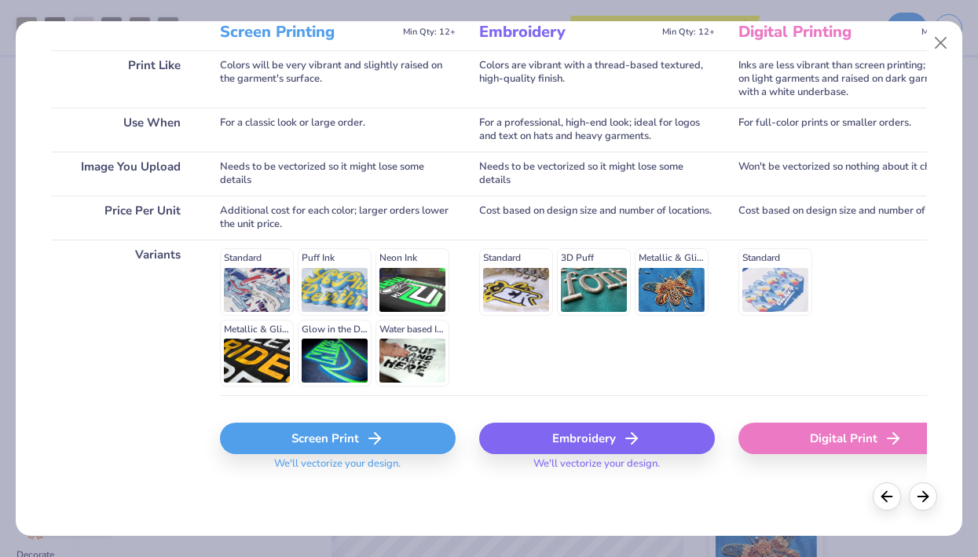
click at [367, 425] on div "Screen Print" at bounding box center [338, 437] width 236 height 31
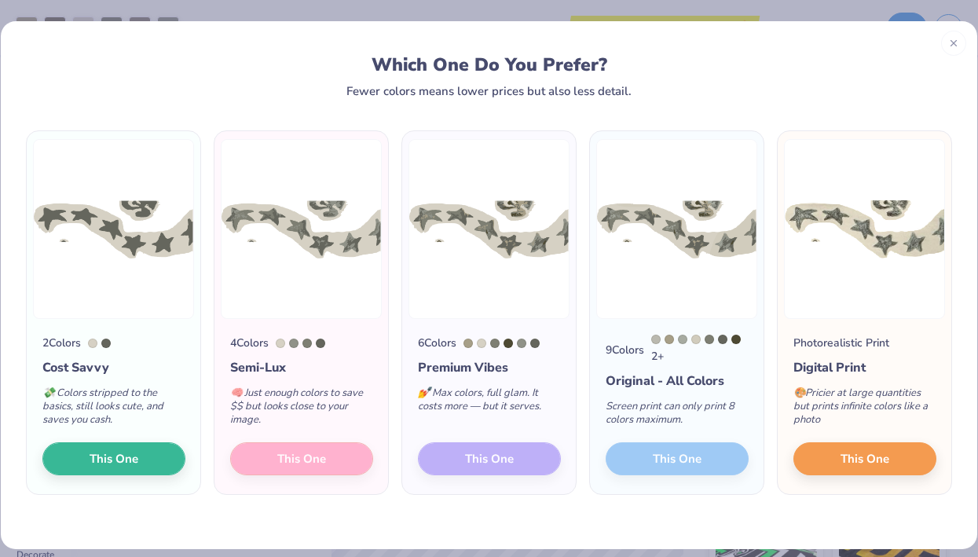
scroll to position [15, 0]
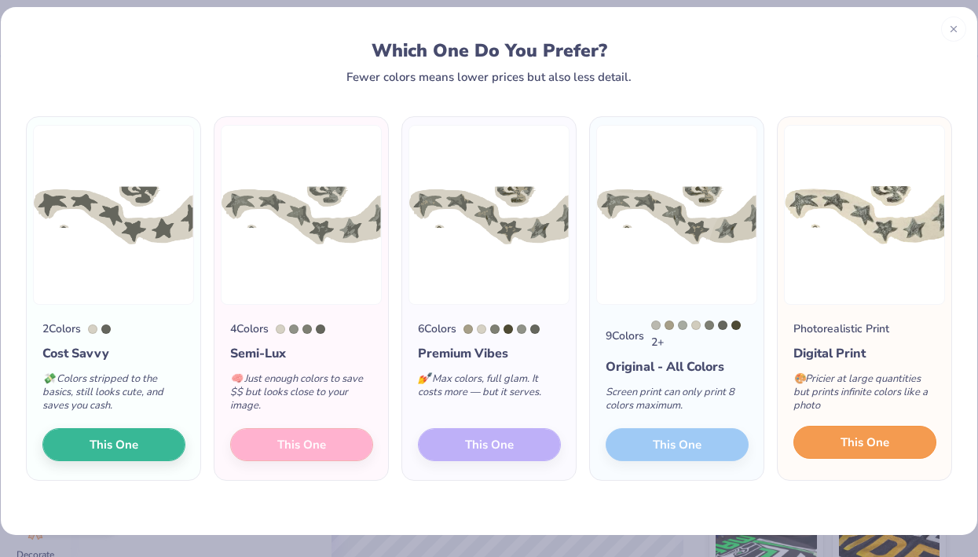
click at [877, 446] on span "This One" at bounding box center [864, 442] width 49 height 18
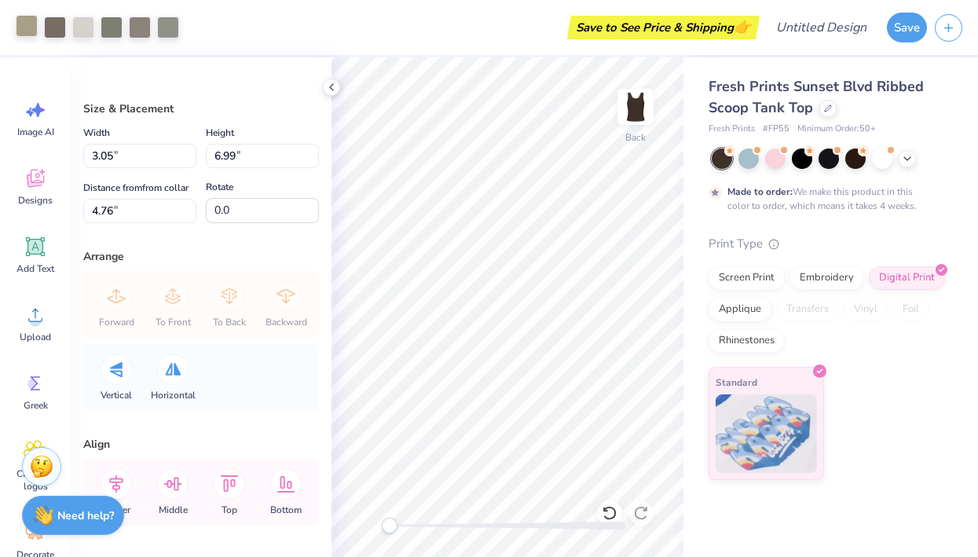
click at [27, 21] on div at bounding box center [27, 26] width 22 height 22
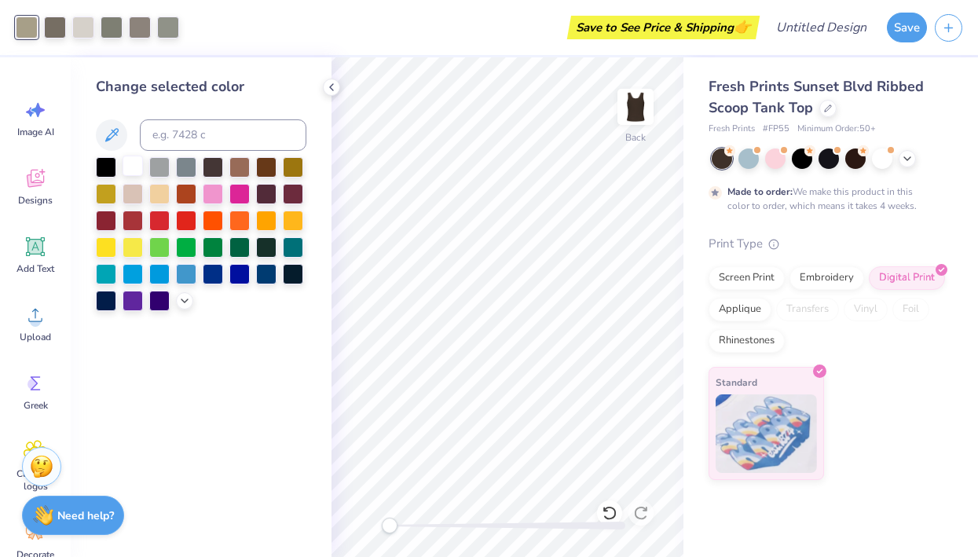
click at [137, 166] on div at bounding box center [132, 165] width 20 height 20
click at [53, 23] on div at bounding box center [55, 26] width 22 height 22
click at [133, 166] on div at bounding box center [132, 165] width 20 height 20
click at [83, 20] on div at bounding box center [83, 26] width 22 height 22
click at [133, 166] on div at bounding box center [132, 165] width 20 height 20
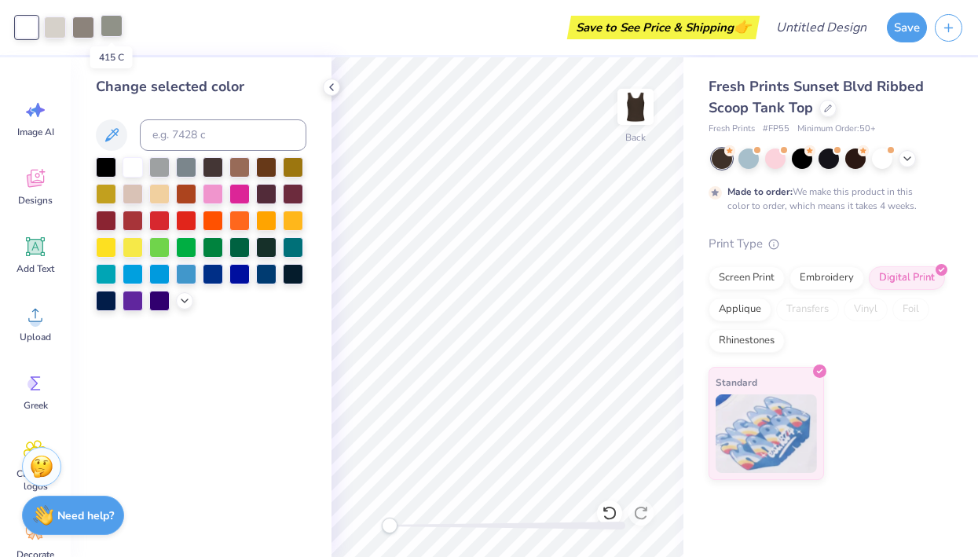
click at [101, 34] on div at bounding box center [112, 26] width 22 height 22
click at [79, 25] on div at bounding box center [83, 26] width 22 height 22
click at [57, 25] on div at bounding box center [55, 26] width 22 height 22
click at [133, 163] on div at bounding box center [132, 165] width 20 height 20
click at [57, 37] on div at bounding box center [55, 26] width 22 height 22
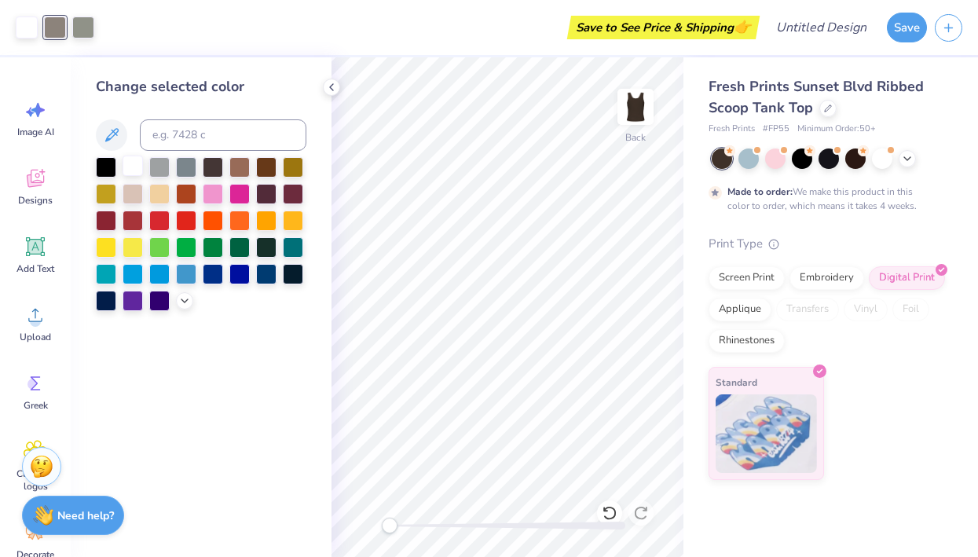
click at [133, 170] on div at bounding box center [132, 165] width 20 height 20
click at [57, 20] on div at bounding box center [55, 26] width 22 height 22
click at [130, 168] on div at bounding box center [132, 165] width 20 height 20
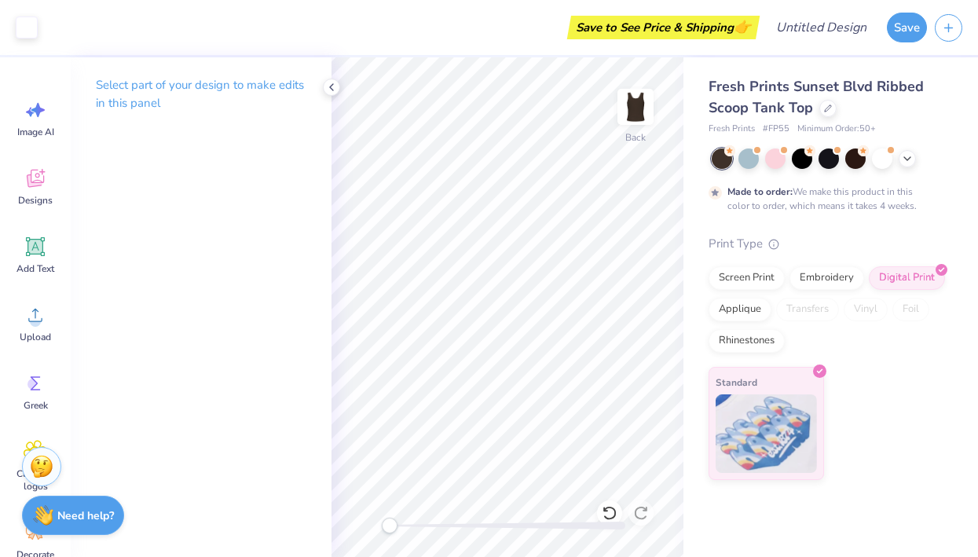
click at [269, 177] on div "Select part of your design to make edits in this panel" at bounding box center [201, 306] width 261 height 499
click at [28, 29] on div at bounding box center [27, 26] width 22 height 22
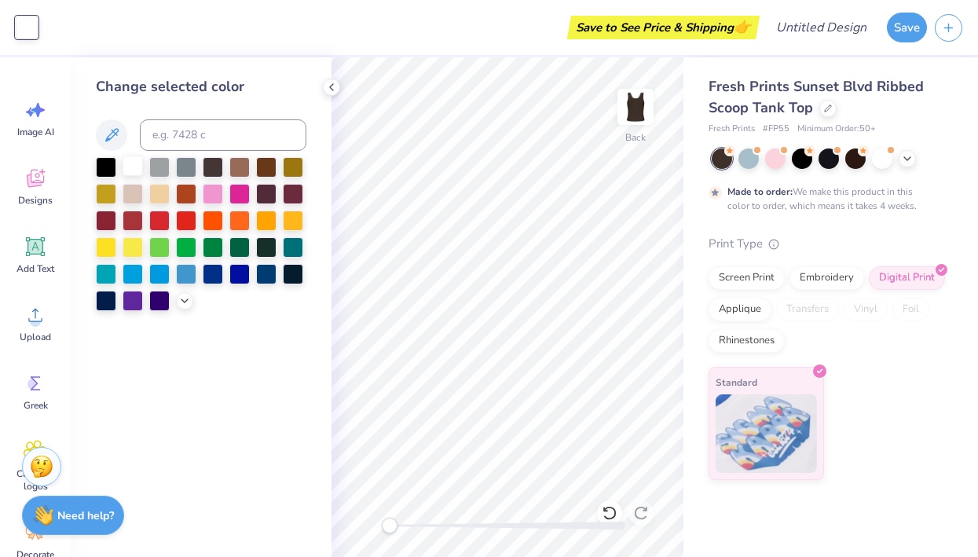
click at [136, 166] on div at bounding box center [132, 165] width 20 height 20
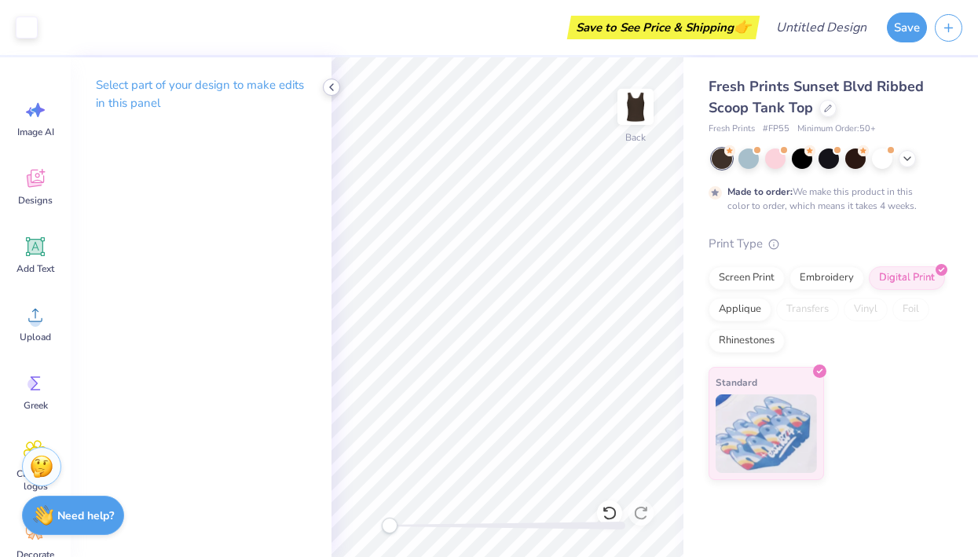
click at [334, 85] on icon at bounding box center [331, 87] width 13 height 13
